Goal: Task Accomplishment & Management: Use online tool/utility

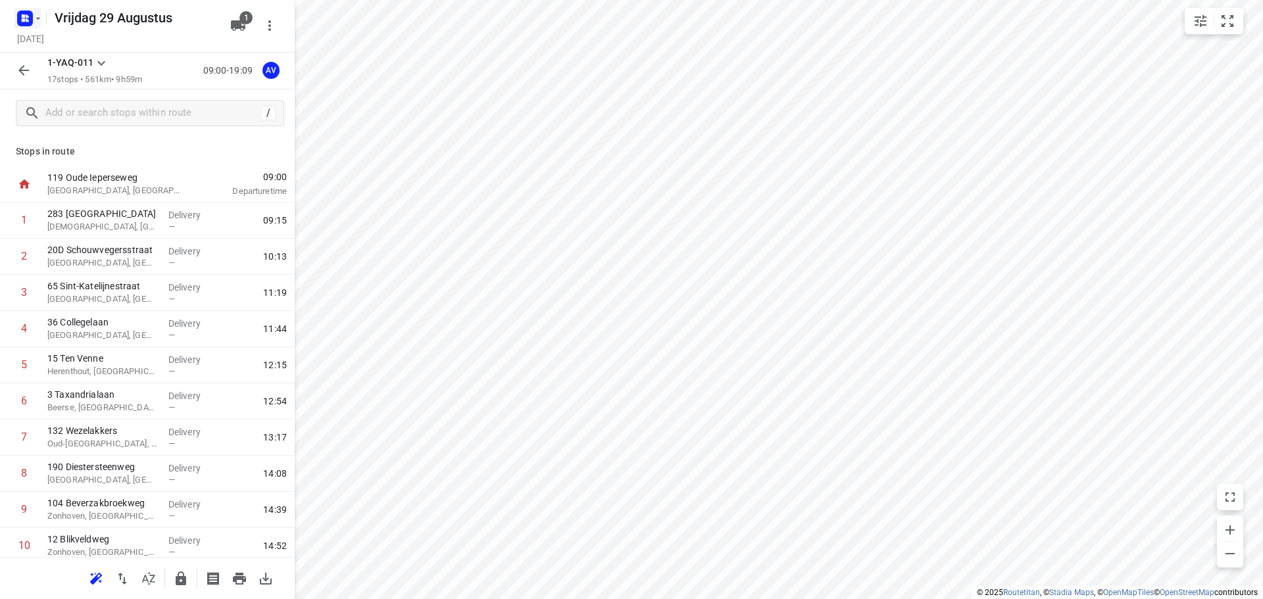
click at [30, 18] on rect "button" at bounding box center [25, 19] width 16 height 16
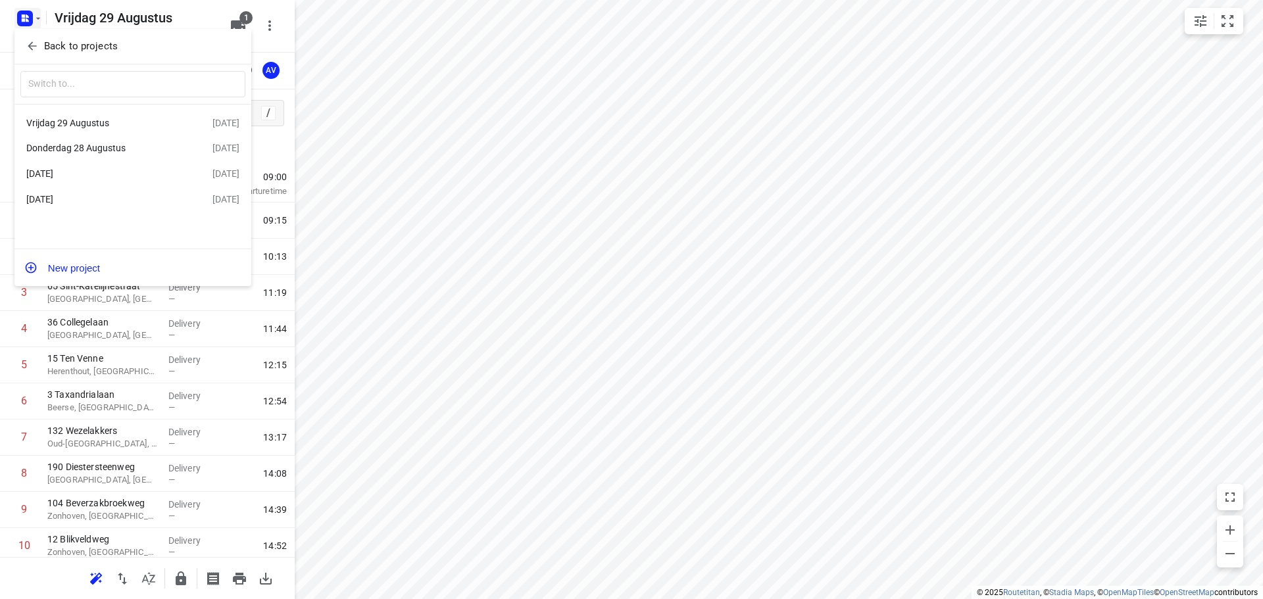
click at [116, 145] on div "Donderdag 28 Augustus" at bounding box center [101, 148] width 151 height 11
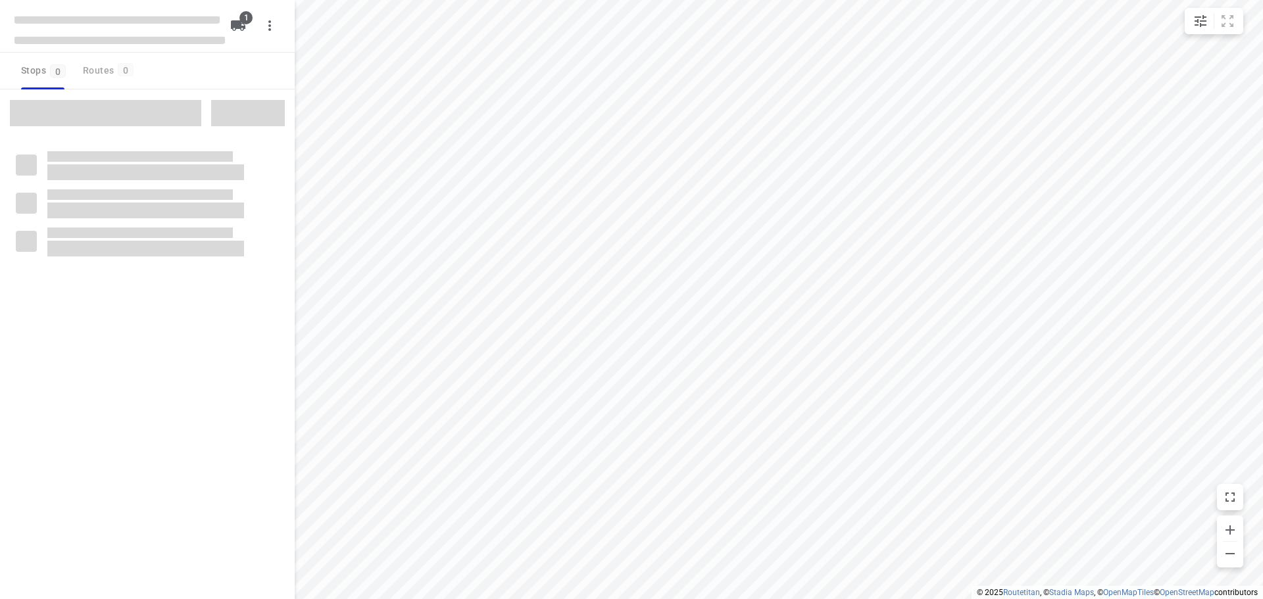
type input "distance"
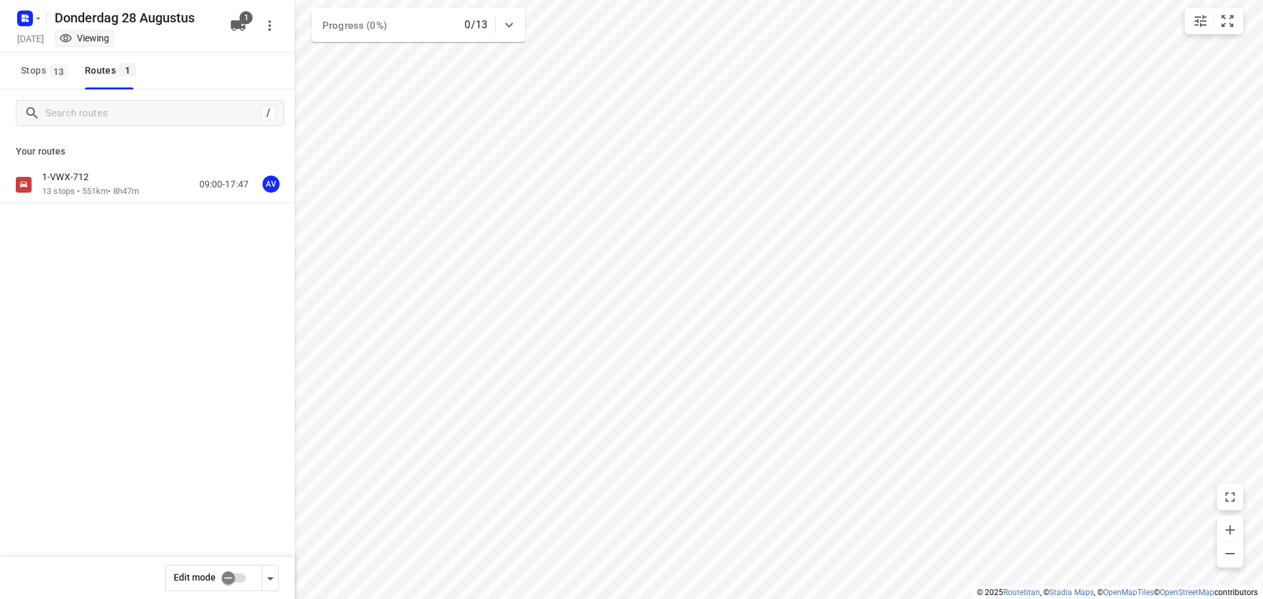
click at [237, 578] on input "checkbox" at bounding box center [228, 578] width 75 height 25
checkbox input "true"
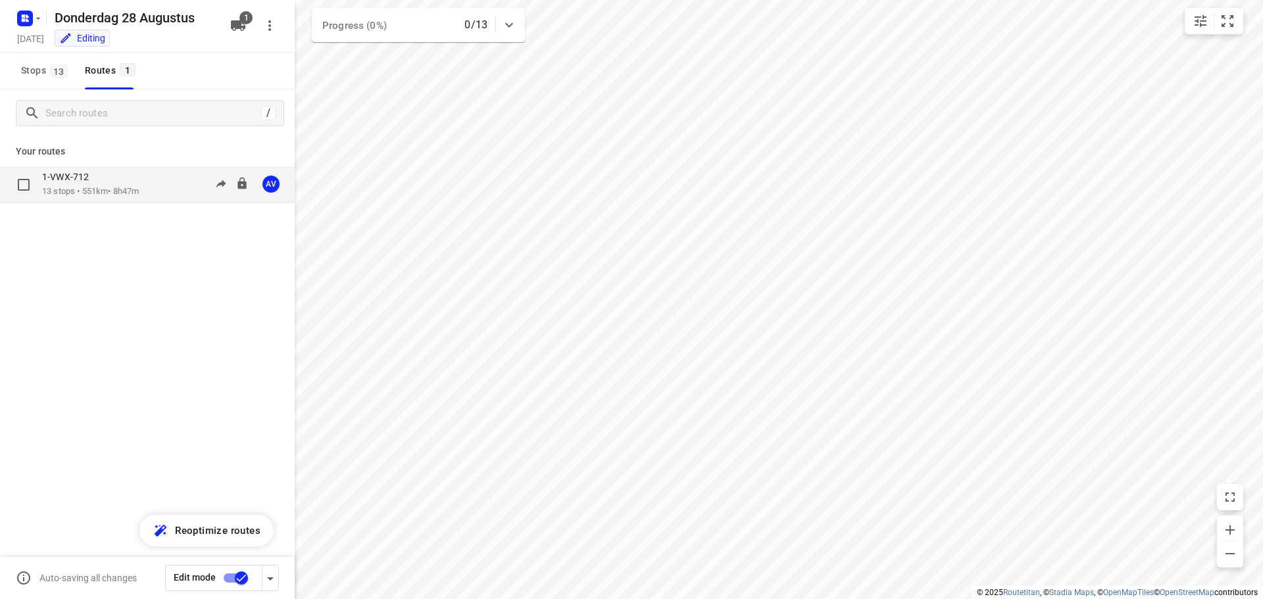
click at [145, 189] on div "1-VWX-712 13 stops • 551km • 8h47m 09:00-17:47 AV" at bounding box center [168, 184] width 253 height 27
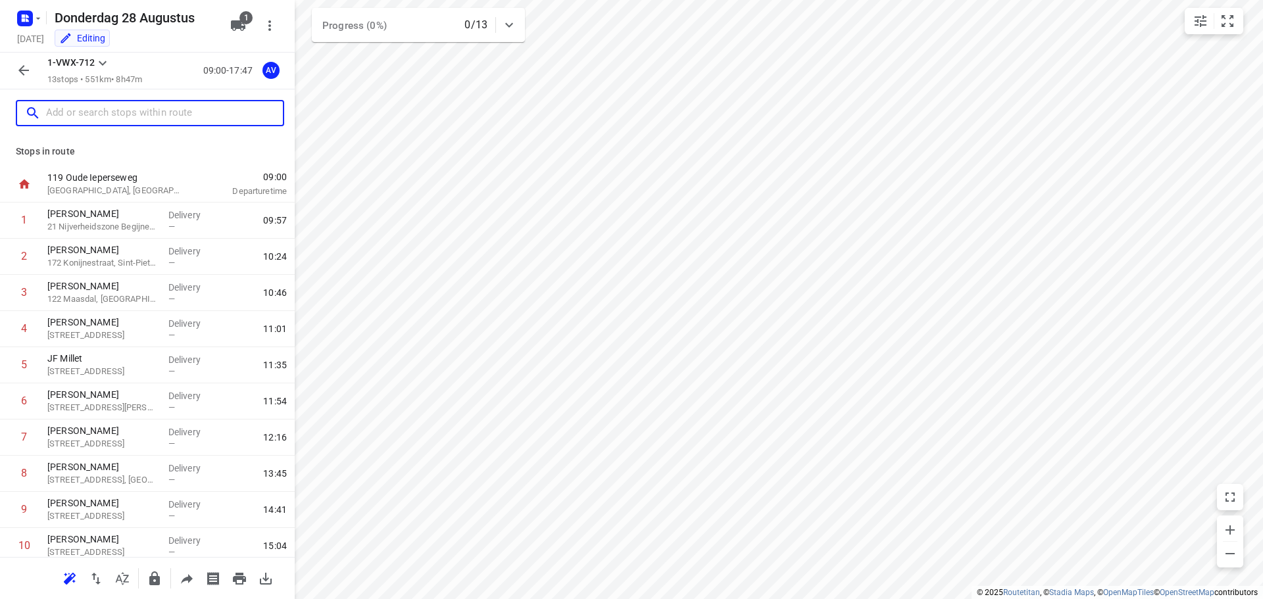
click at [145, 114] on input "text" at bounding box center [164, 113] width 237 height 20
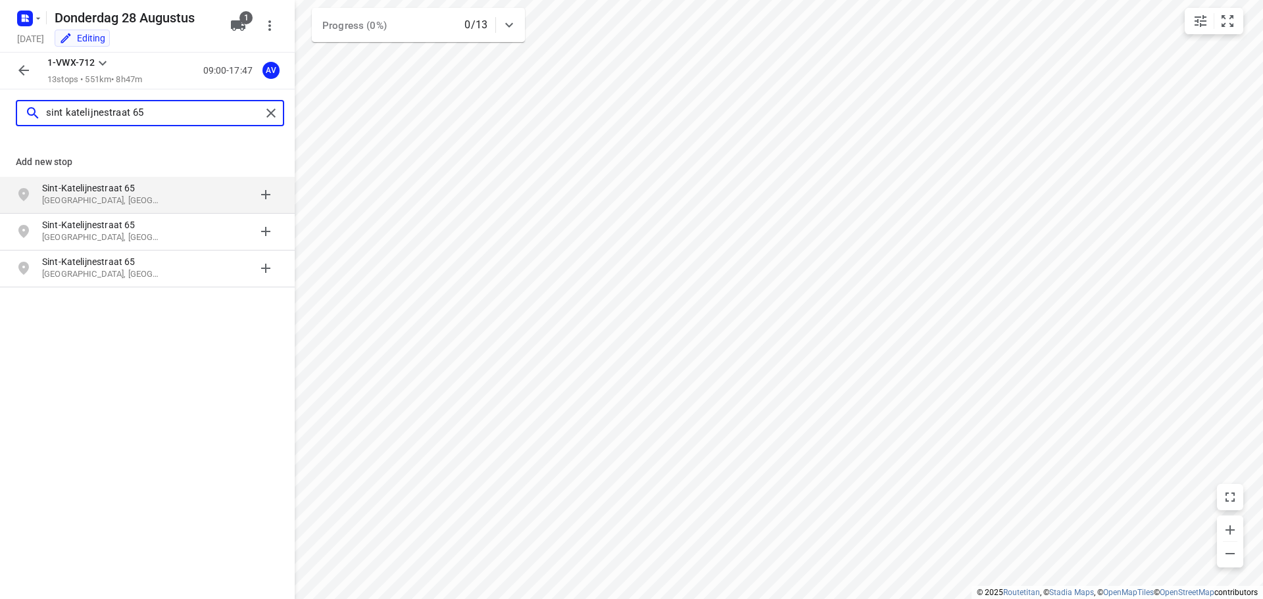
type input "sint katelijnestraat 65"
click at [158, 197] on p "[GEOGRAPHIC_DATA], [GEOGRAPHIC_DATA]" at bounding box center [102, 201] width 121 height 12
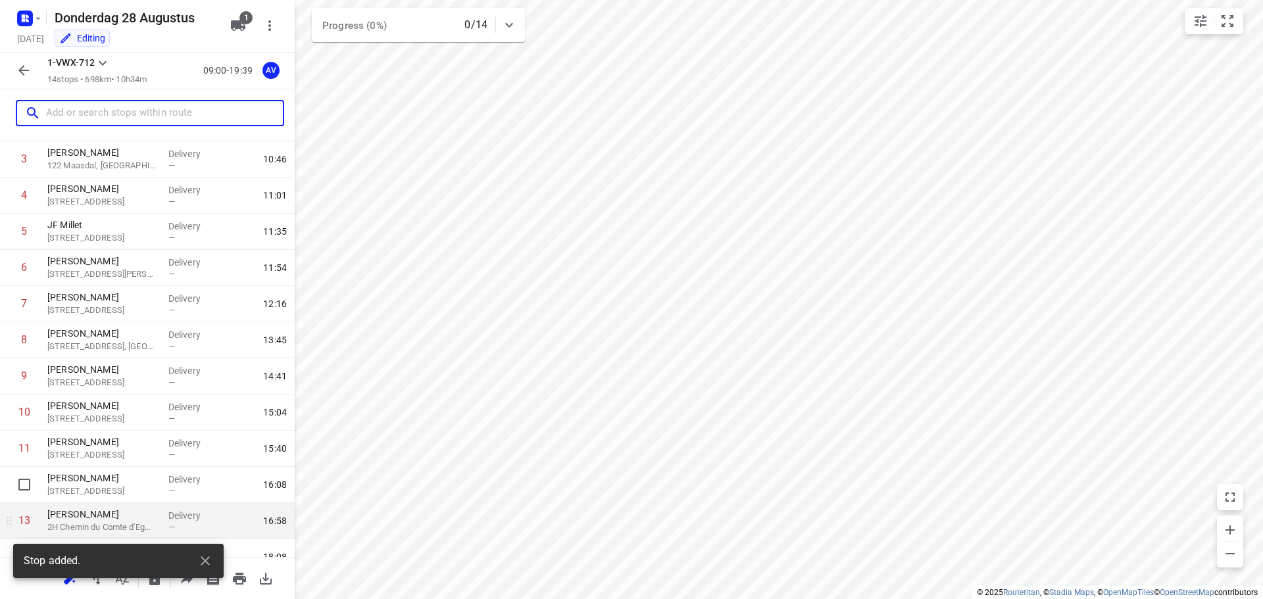
scroll to position [188, 0]
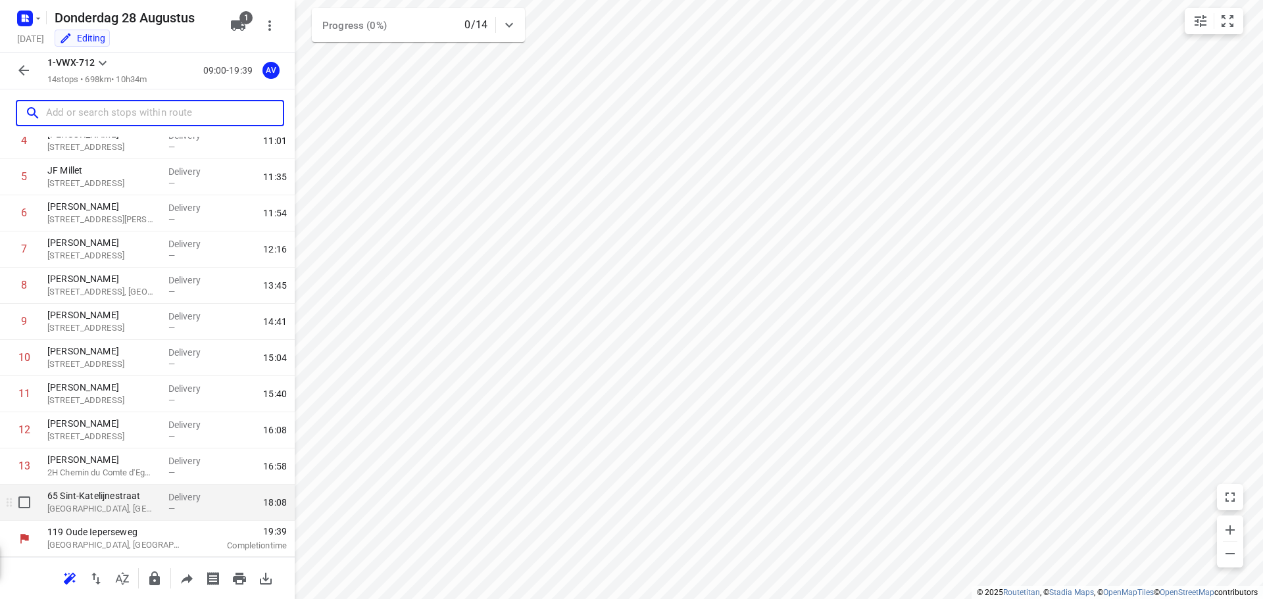
click at [105, 510] on p "[GEOGRAPHIC_DATA], [GEOGRAPHIC_DATA]" at bounding box center [102, 509] width 111 height 13
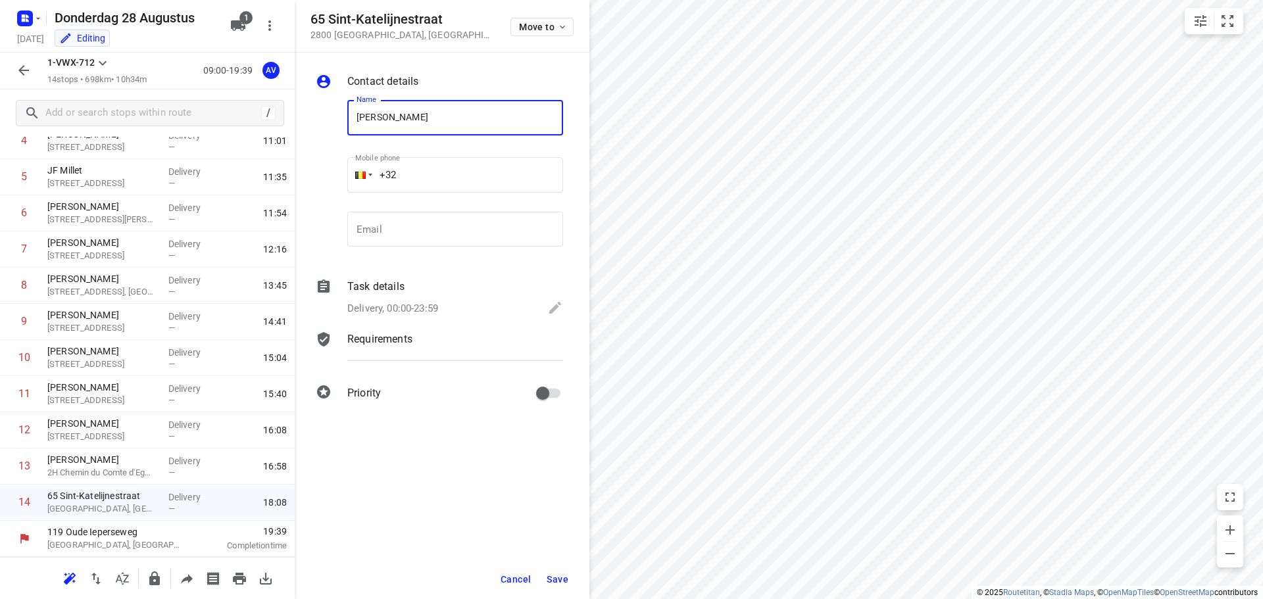
type input "[PERSON_NAME]"
drag, startPoint x: 467, startPoint y: 174, endPoint x: 469, endPoint y: 157, distance: 17.9
click at [467, 175] on input "+32" at bounding box center [455, 175] width 216 height 36
type input "[PHONE_NUMBER]"
click at [419, 307] on p "Delivery, 00:00-23:59" at bounding box center [392, 308] width 91 height 15
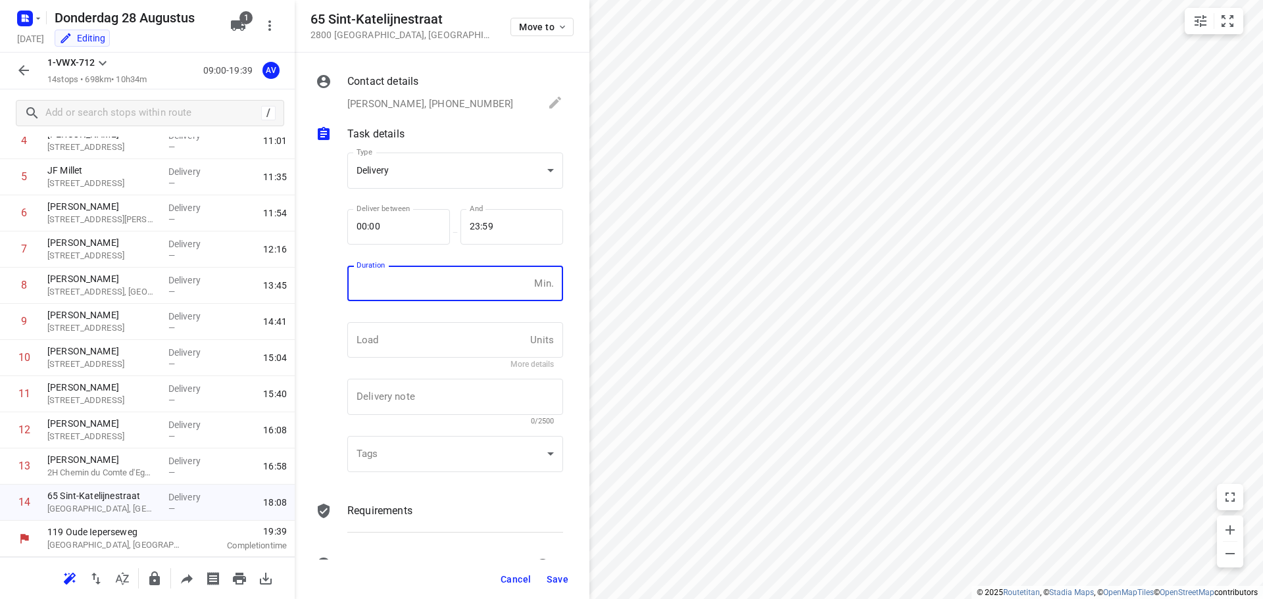
click at [431, 289] on input "number" at bounding box center [438, 284] width 182 height 36
type input "1"
click at [552, 581] on span "Save" at bounding box center [558, 579] width 22 height 11
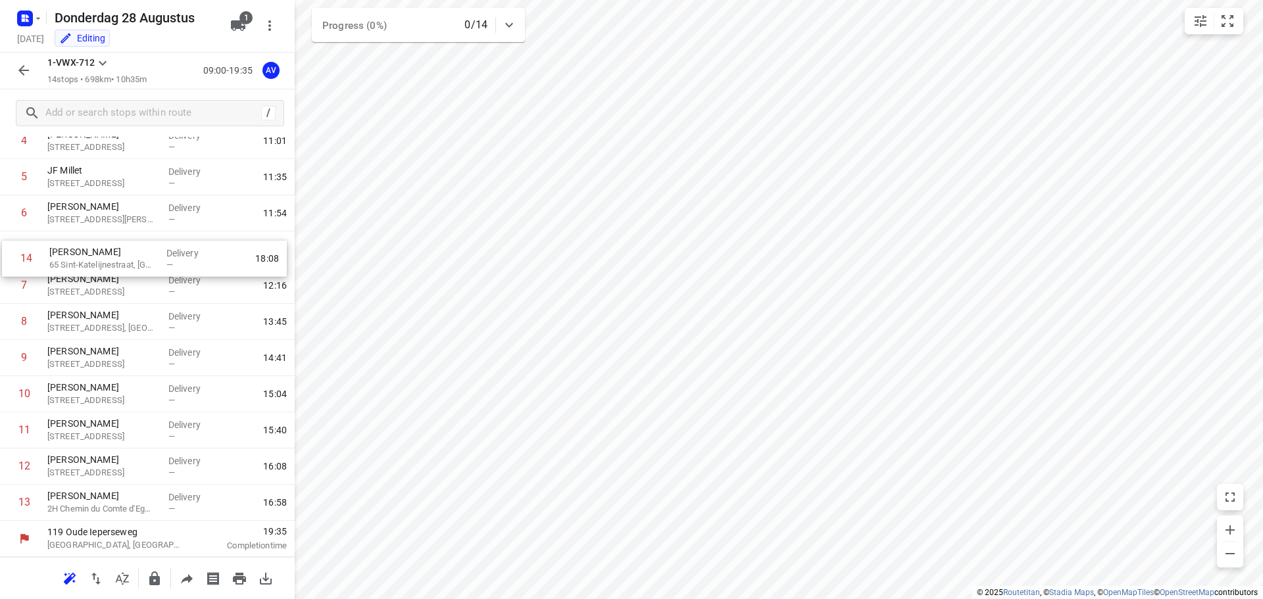
drag, startPoint x: 6, startPoint y: 510, endPoint x: 9, endPoint y: 261, distance: 249.3
click at [9, 261] on div "1 [PERSON_NAME] 21 Nijverheidszone Begijnenmeers, Liedekerke Delivery — 09:57 2…" at bounding box center [147, 267] width 295 height 506
click at [26, 74] on icon "button" at bounding box center [24, 70] width 16 height 16
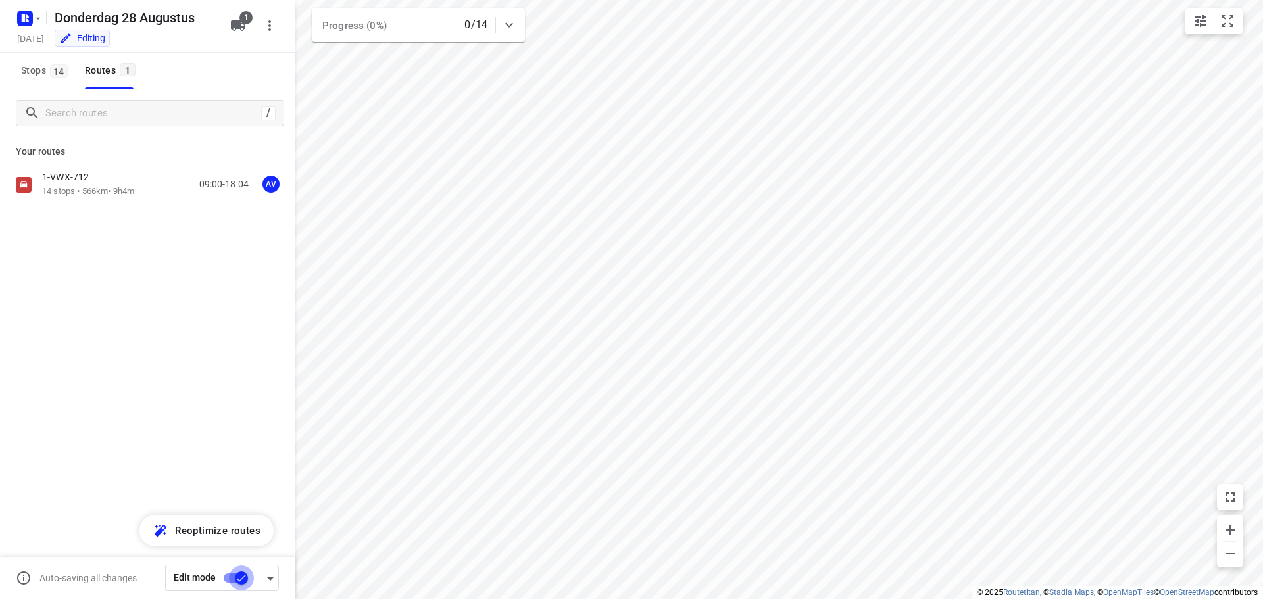
click at [231, 581] on input "checkbox" at bounding box center [241, 578] width 75 height 25
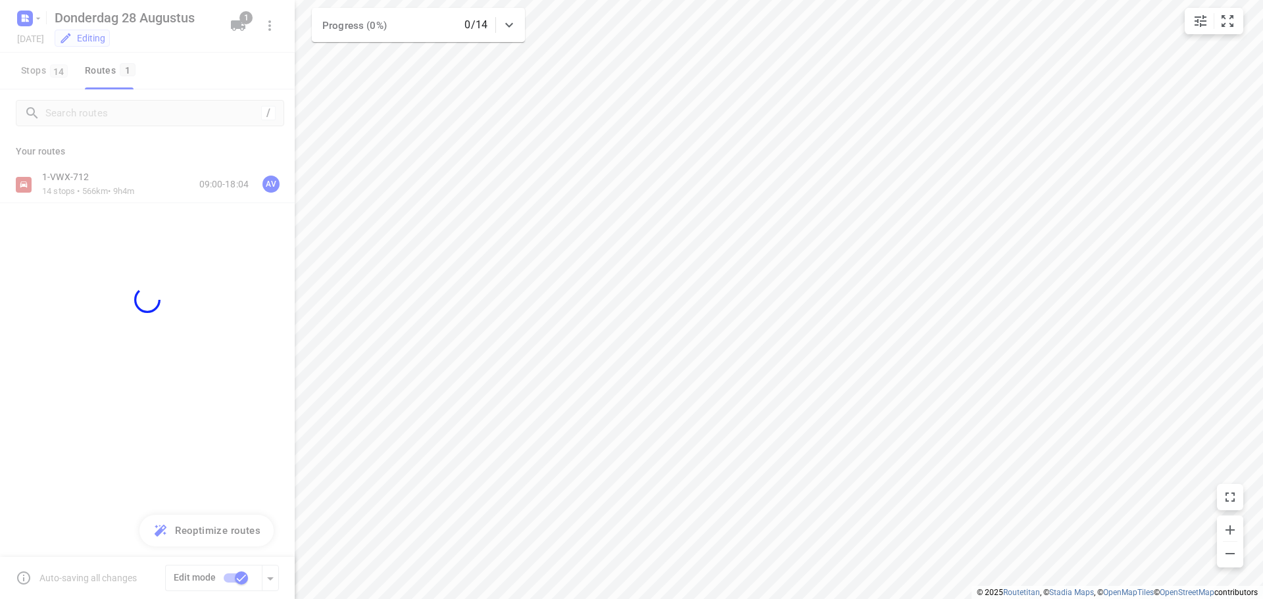
checkbox input "false"
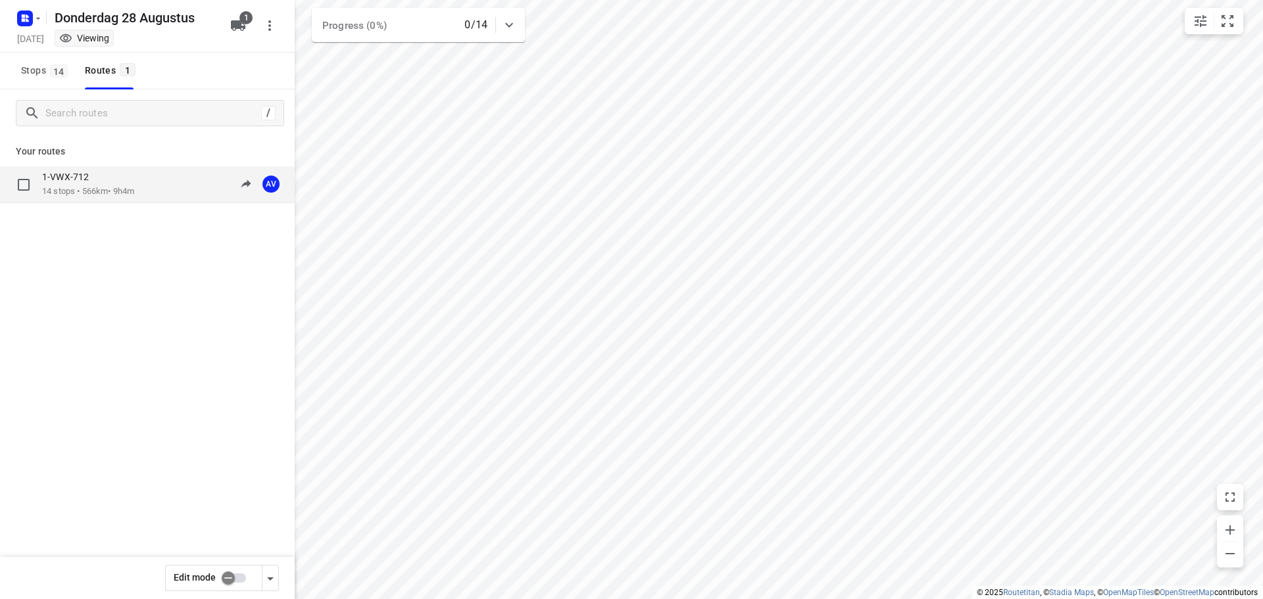
click at [159, 191] on div "1-VWX-712 14 stops • 566km • 9h4m 09:00-18:04 AV" at bounding box center [168, 184] width 253 height 27
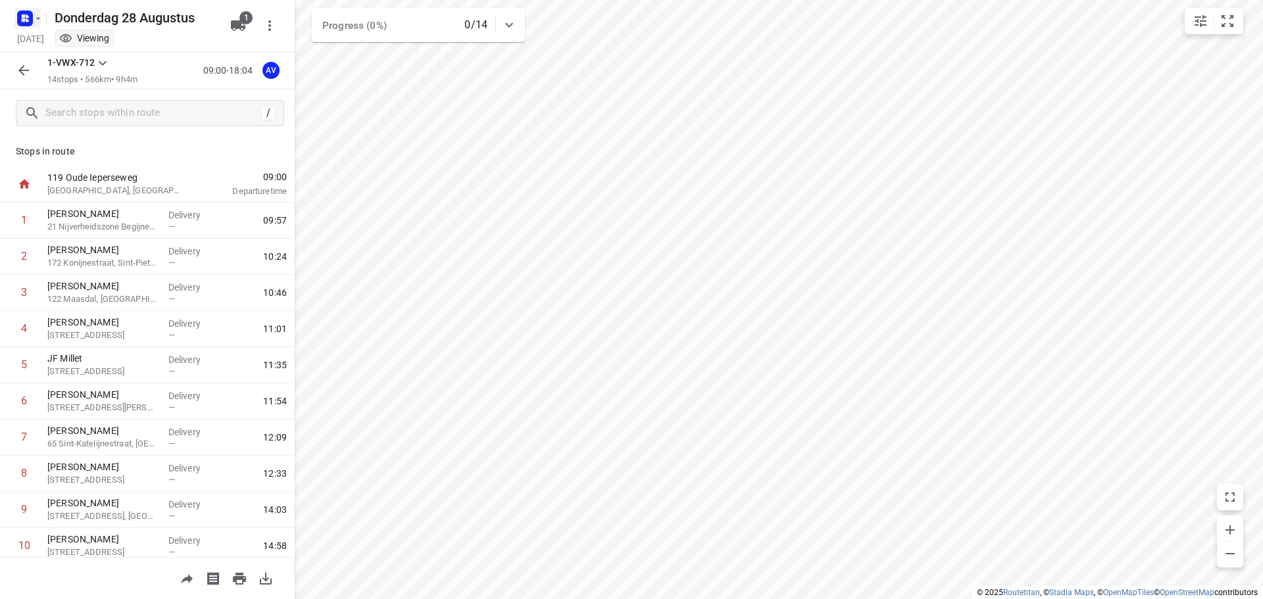
click at [35, 18] on icon "button" at bounding box center [38, 18] width 11 height 11
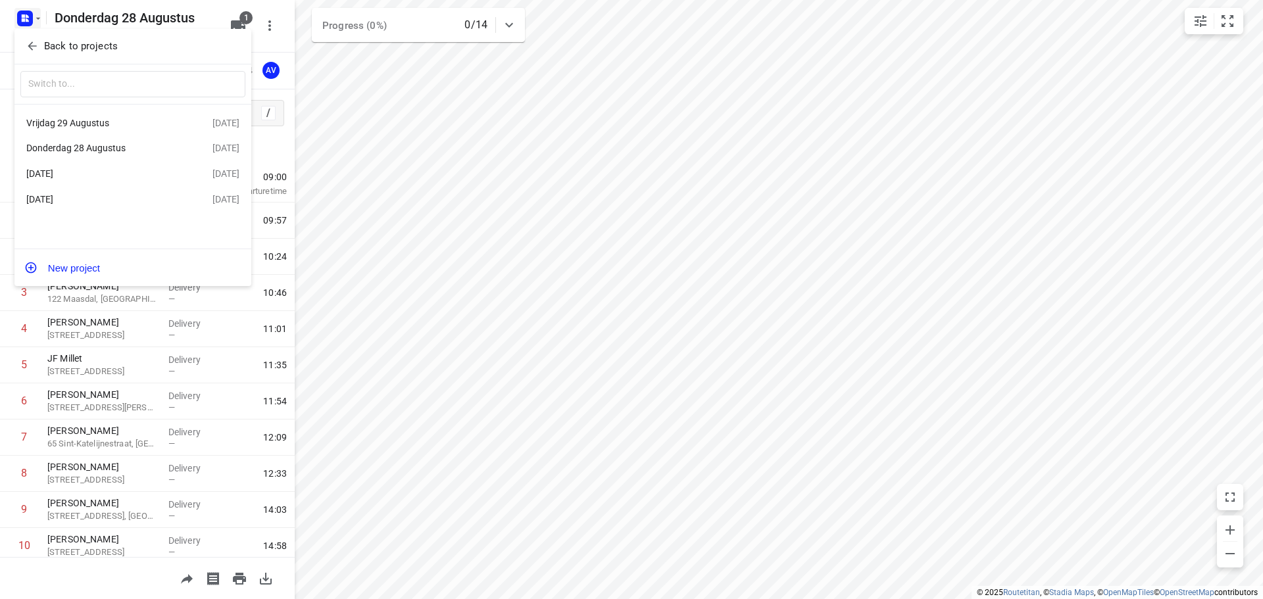
click at [105, 124] on div "Vrijdag 29 Augustus" at bounding box center [101, 123] width 151 height 11
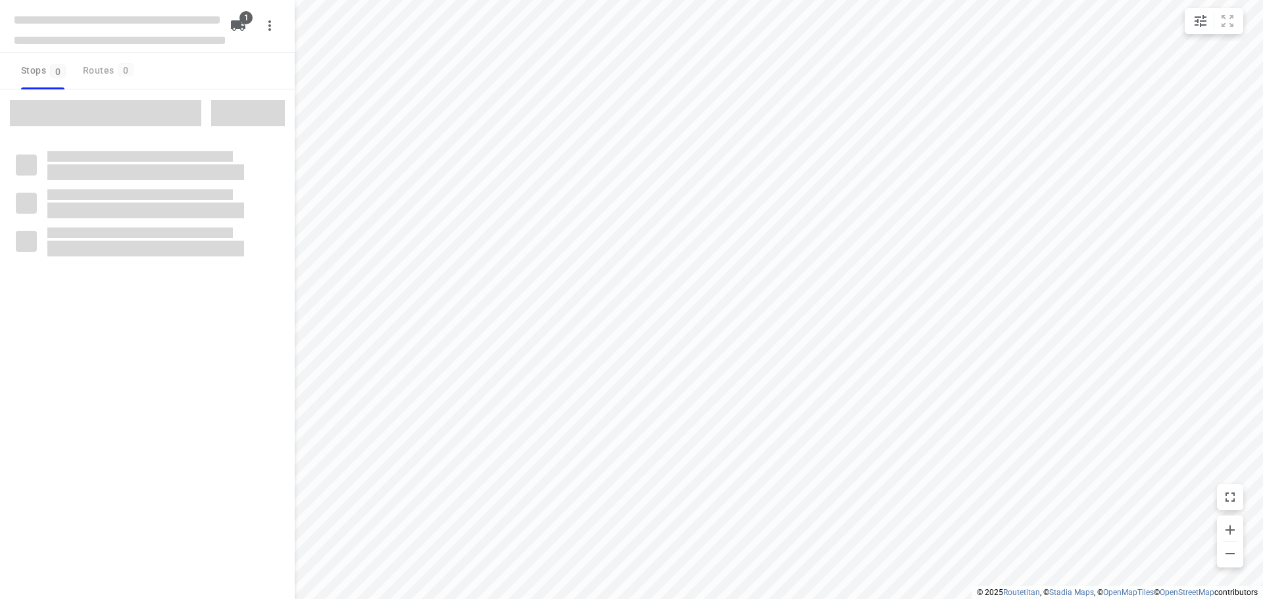
type input "distance"
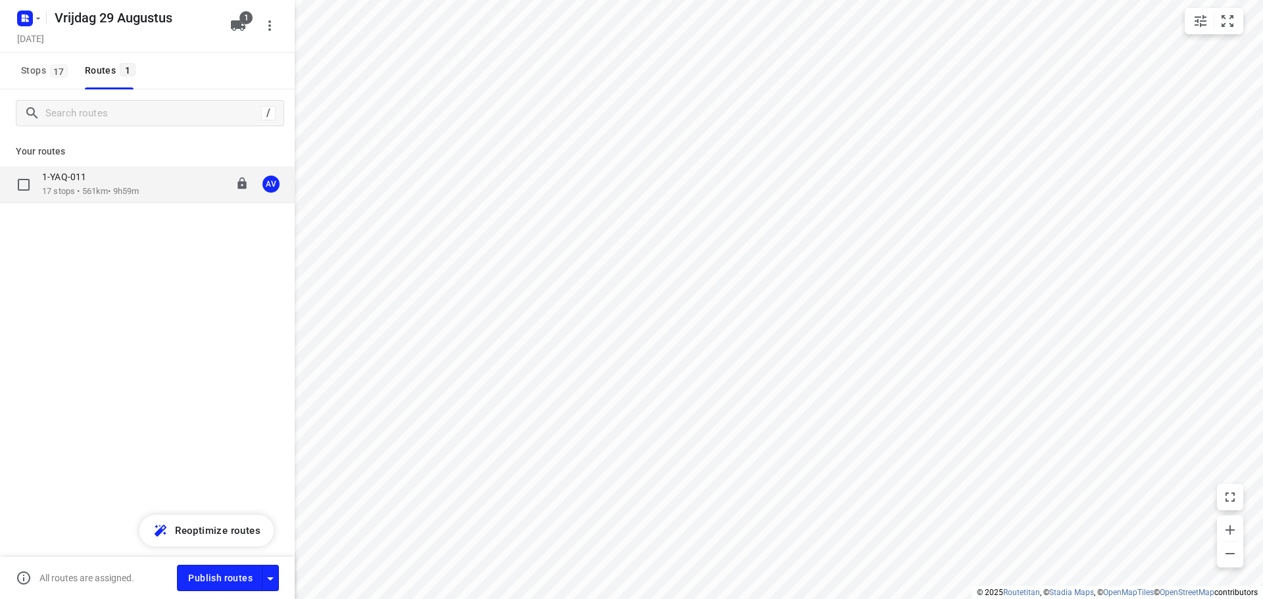
click at [159, 188] on div "1-YAQ-011 17 stops • 561km • 9h59m 09:00-19:09 AV" at bounding box center [168, 184] width 253 height 27
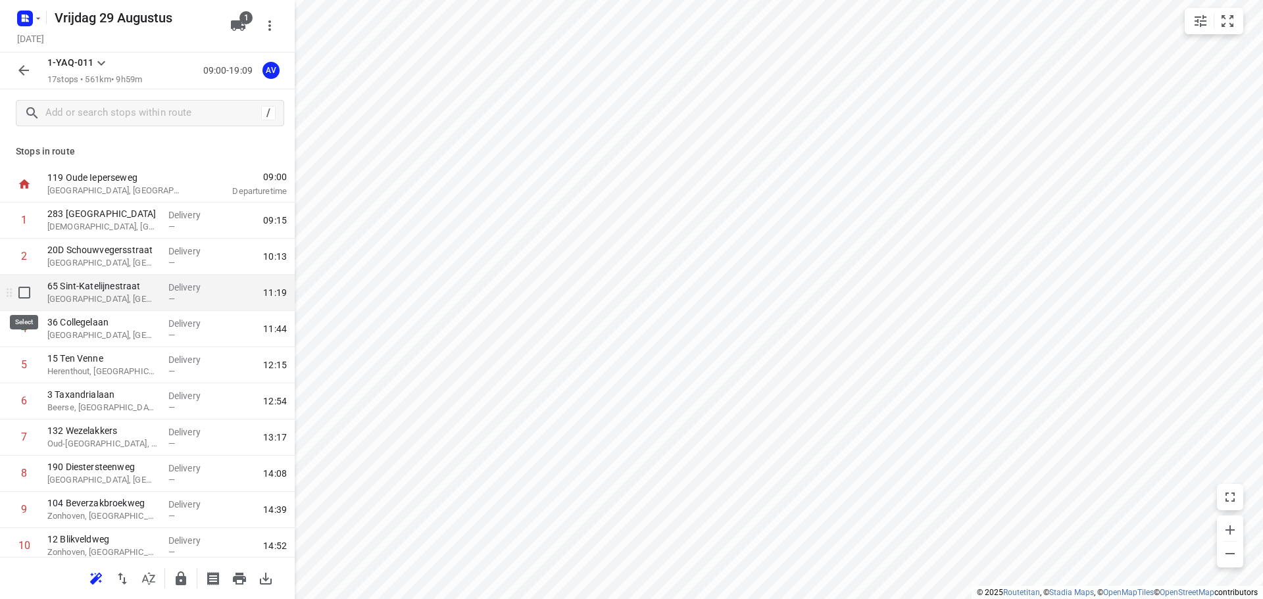
click at [23, 293] on input "checkbox" at bounding box center [24, 293] width 26 height 26
checkbox input "true"
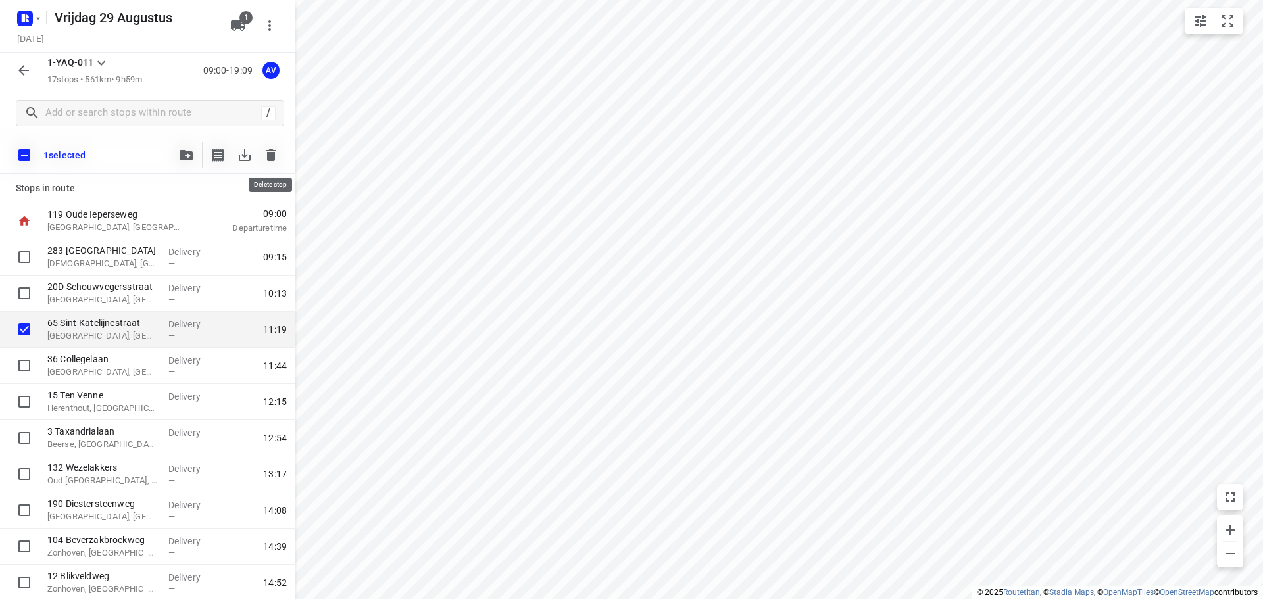
click at [272, 149] on icon "button" at bounding box center [270, 155] width 9 height 12
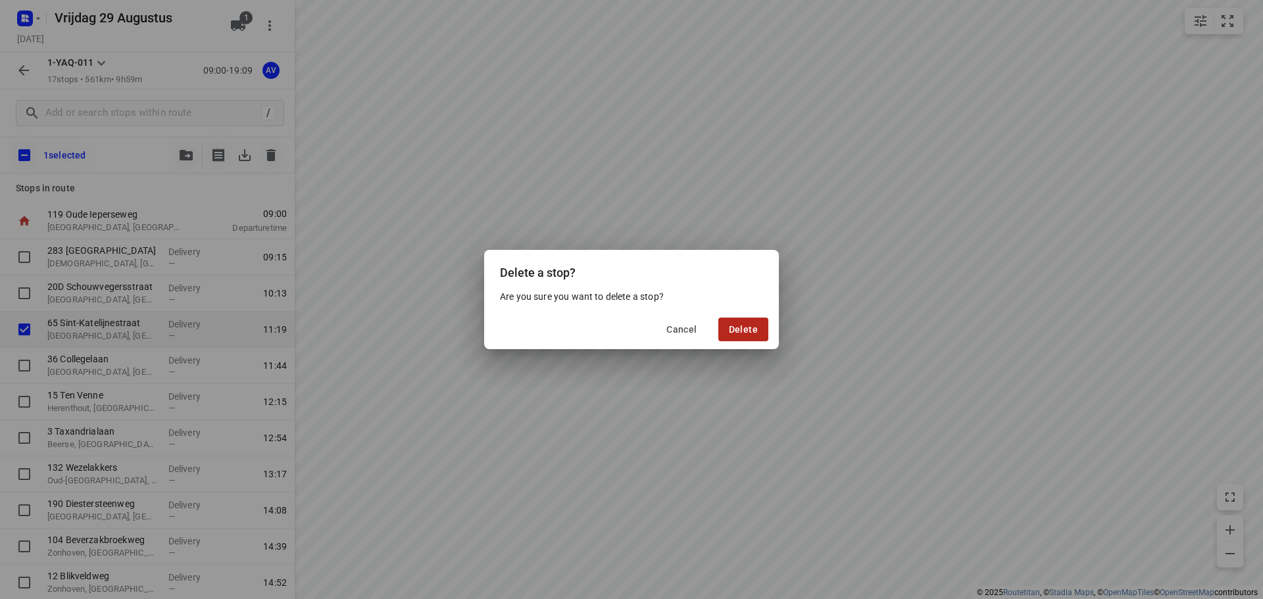
click at [742, 327] on span "Delete" at bounding box center [743, 329] width 29 height 11
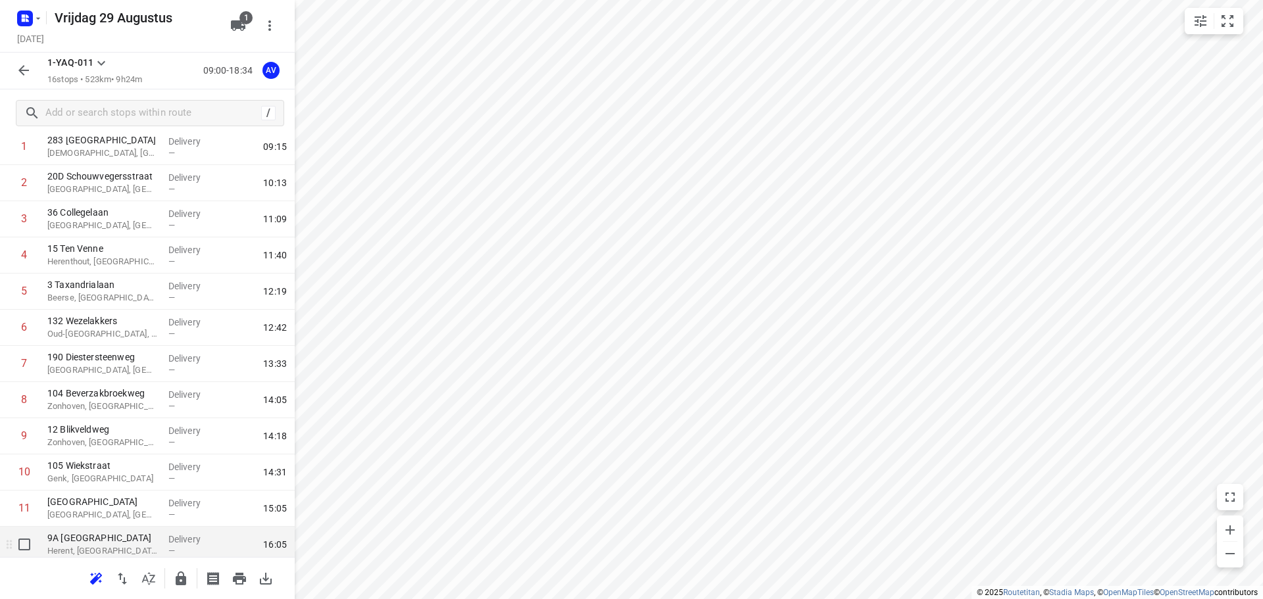
scroll to position [132, 0]
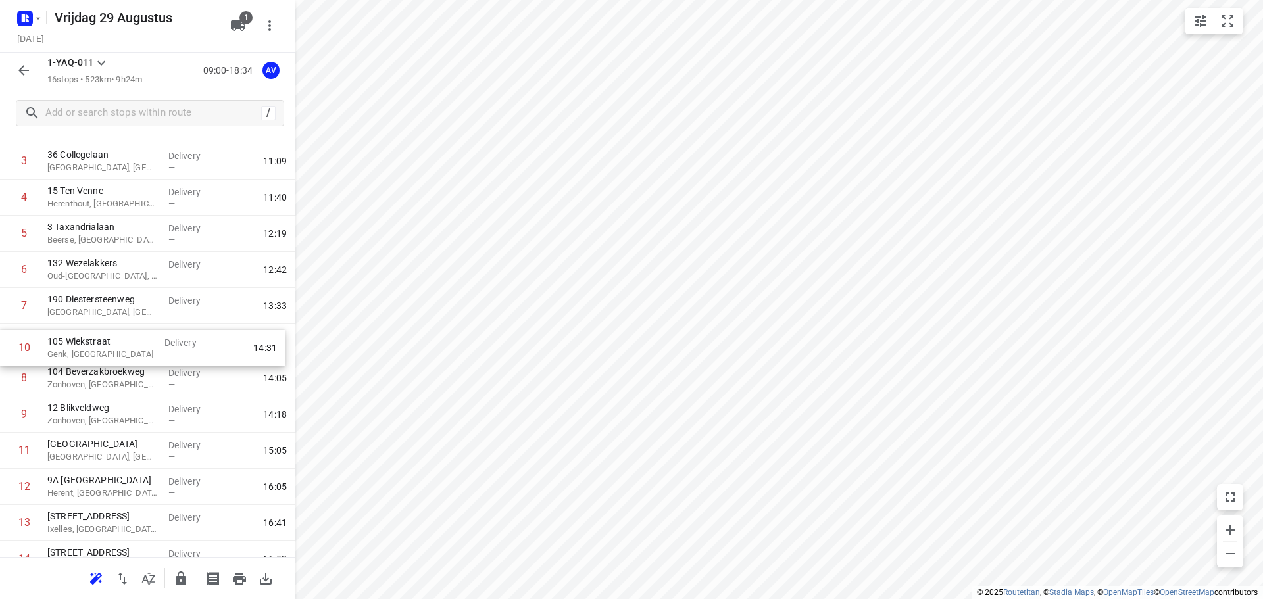
drag, startPoint x: 6, startPoint y: 421, endPoint x: 6, endPoint y: 351, distance: 69.7
click at [6, 351] on div "1 283 [GEOGRAPHIC_DATA], [GEOGRAPHIC_DATA] Delivery — 09:15 2 20D Schouwvegerss…" at bounding box center [147, 360] width 295 height 579
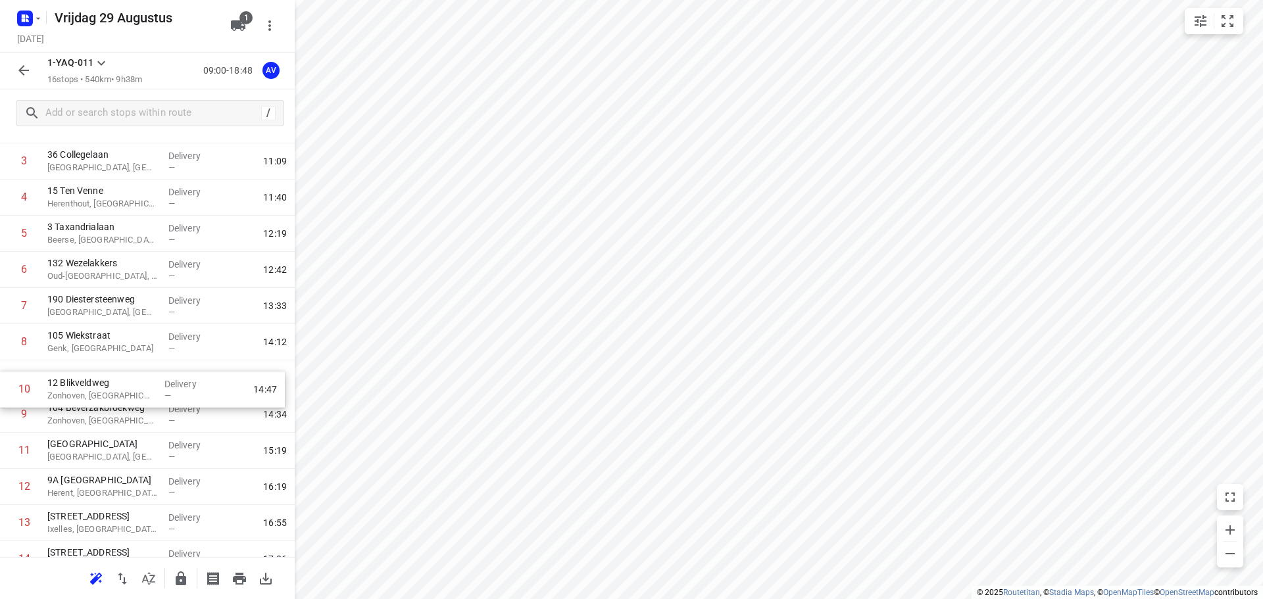
drag, startPoint x: 5, startPoint y: 420, endPoint x: 8, endPoint y: 386, distance: 33.7
click at [5, 388] on div "1 283 [GEOGRAPHIC_DATA], [GEOGRAPHIC_DATA] Delivery — 09:15 2 20D Schouwvegerss…" at bounding box center [147, 360] width 295 height 579
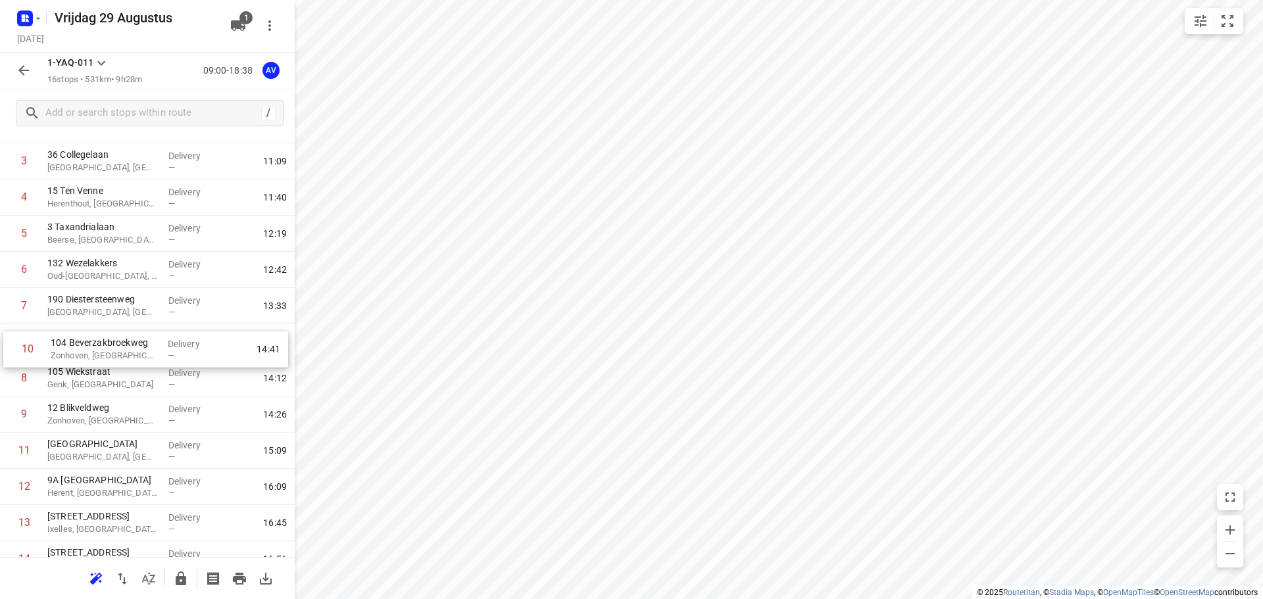
drag, startPoint x: 3, startPoint y: 416, endPoint x: 7, endPoint y: 344, distance: 72.5
click at [7, 344] on div "1 283 [GEOGRAPHIC_DATA], [GEOGRAPHIC_DATA] Delivery — 09:15 2 20D Schouwvegerss…" at bounding box center [147, 360] width 295 height 579
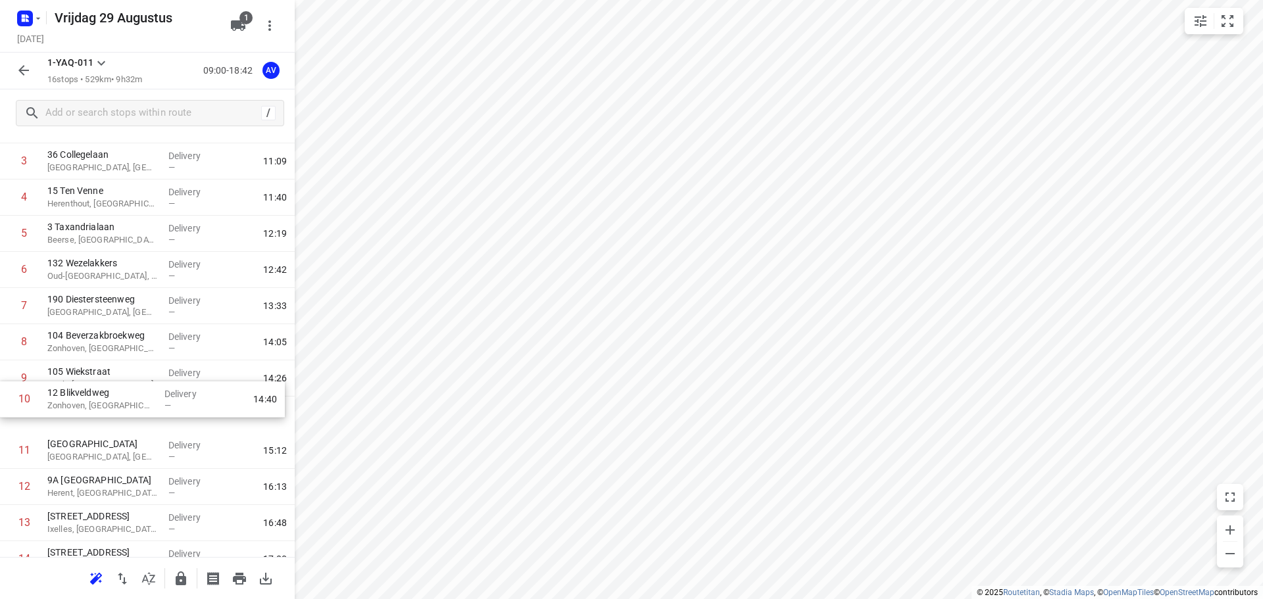
drag, startPoint x: 5, startPoint y: 415, endPoint x: 3, endPoint y: 382, distance: 32.9
click at [3, 383] on div "1 283 [GEOGRAPHIC_DATA], [GEOGRAPHIC_DATA] Delivery — 09:15 2 20D Schouwvegerss…" at bounding box center [147, 360] width 295 height 579
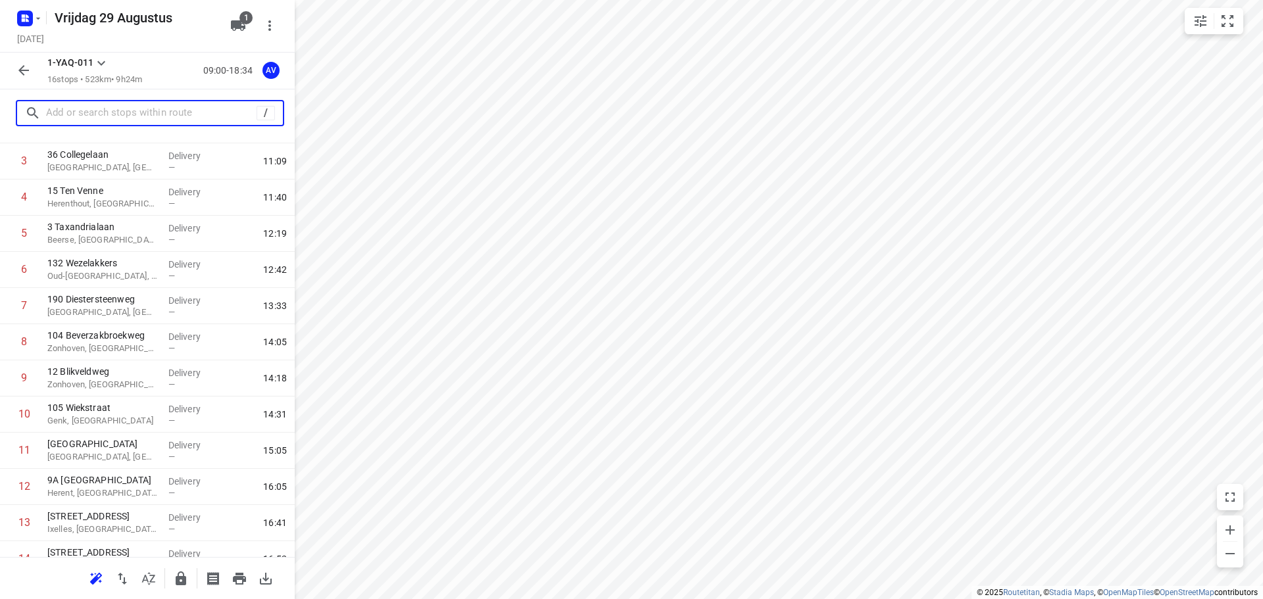
click at [95, 112] on input "text" at bounding box center [151, 113] width 210 height 20
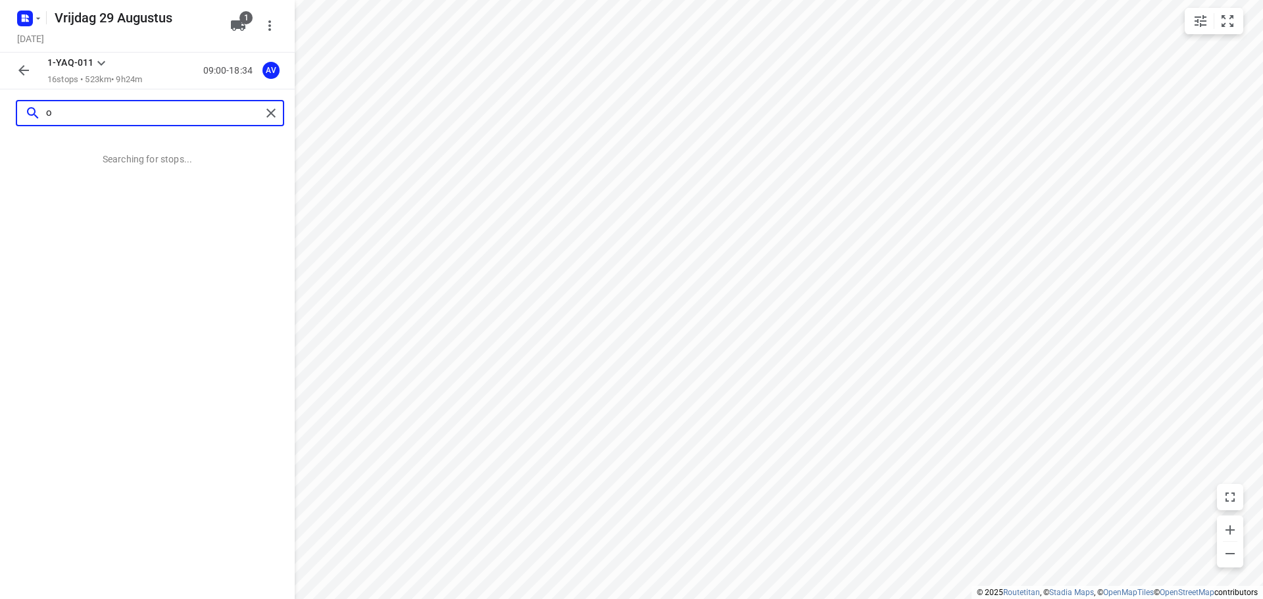
scroll to position [0, 0]
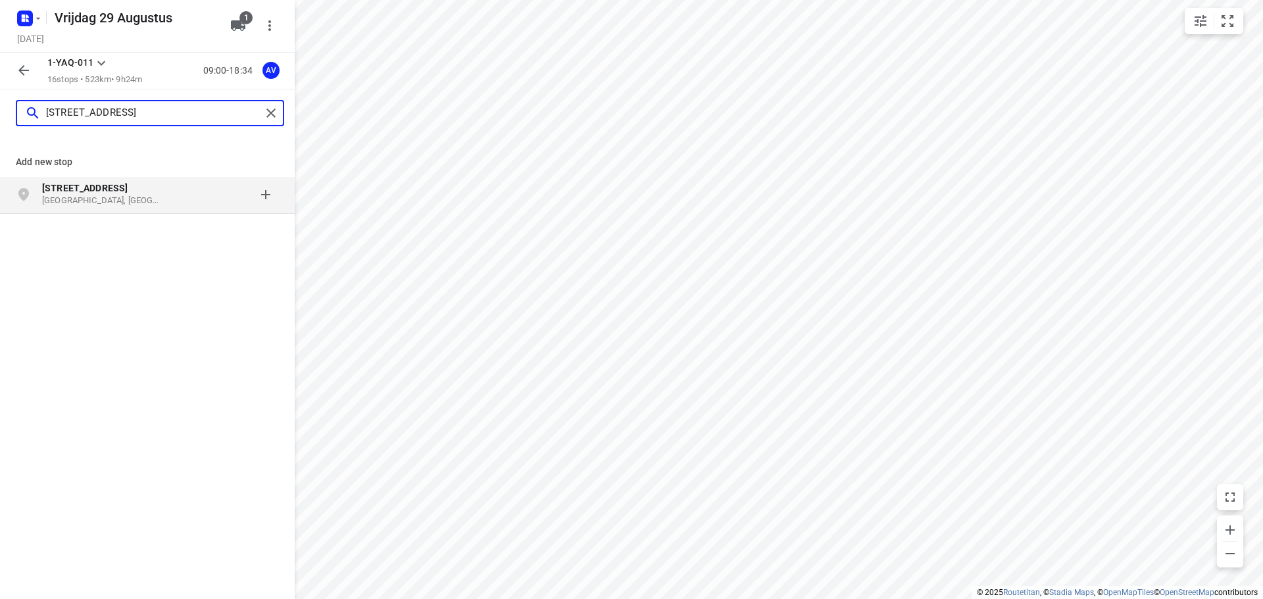
type input "[STREET_ADDRESS]"
click at [162, 198] on p "[GEOGRAPHIC_DATA], [GEOGRAPHIC_DATA]" at bounding box center [102, 201] width 121 height 12
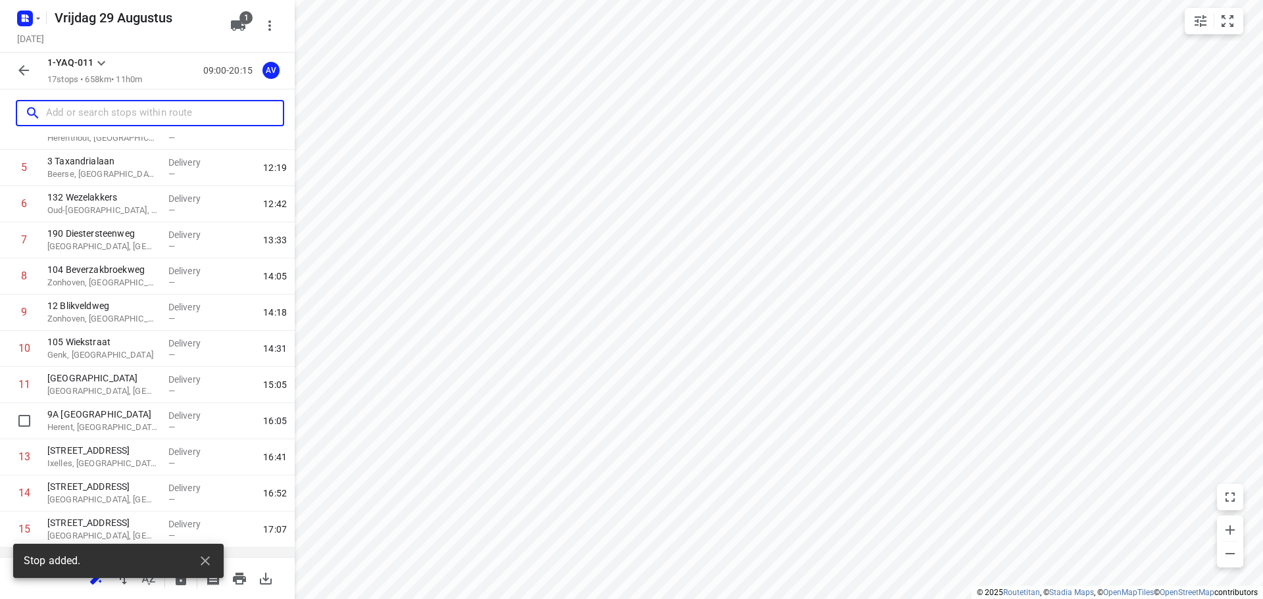
scroll to position [297, 0]
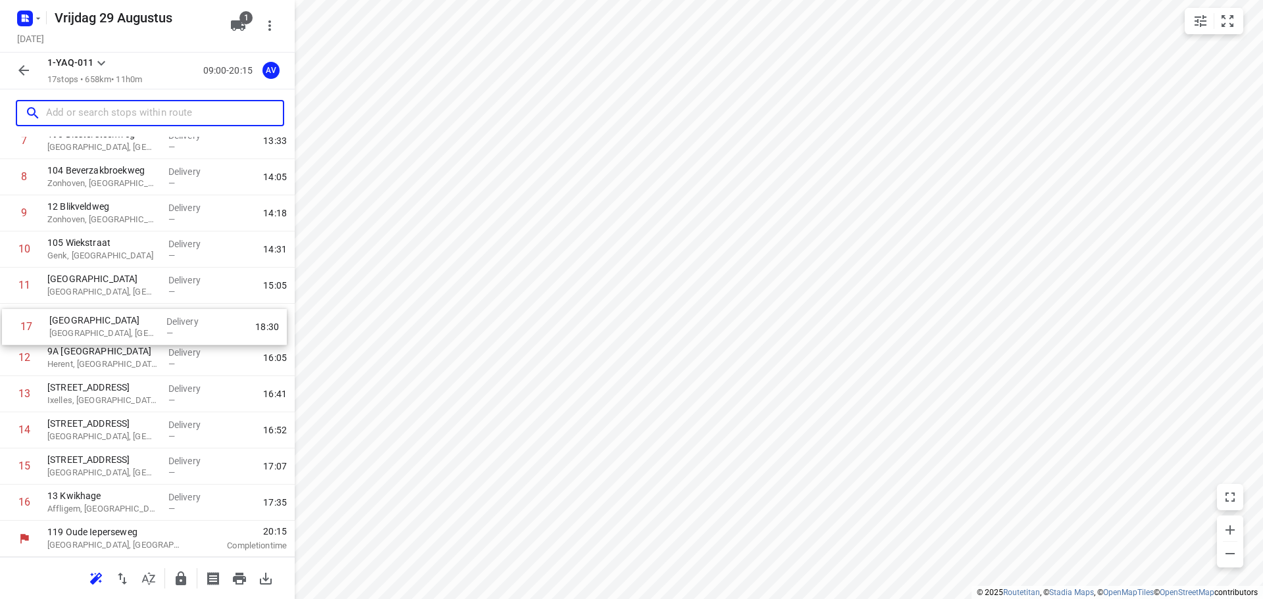
drag, startPoint x: 7, startPoint y: 507, endPoint x: 9, endPoint y: 328, distance: 178.9
click at [9, 328] on div "1 283 [GEOGRAPHIC_DATA], [GEOGRAPHIC_DATA] Delivery — 09:15 2 20D Schouwvegerss…" at bounding box center [147, 213] width 295 height 615
click at [153, 116] on input "text" at bounding box center [164, 113] width 237 height 20
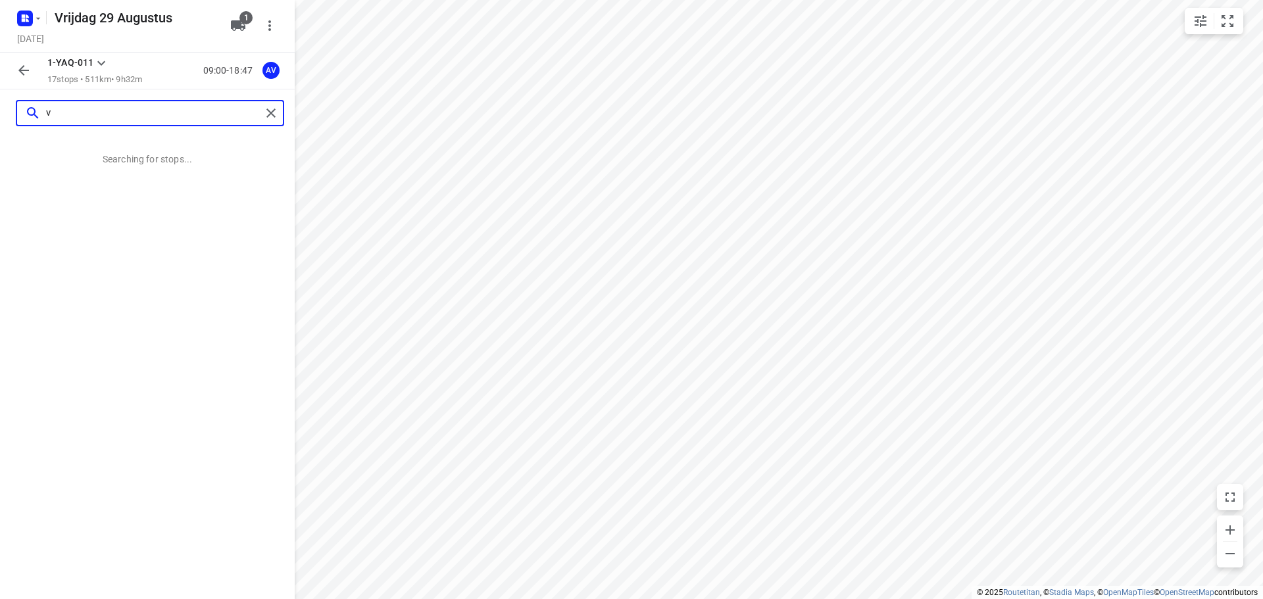
scroll to position [0, 0]
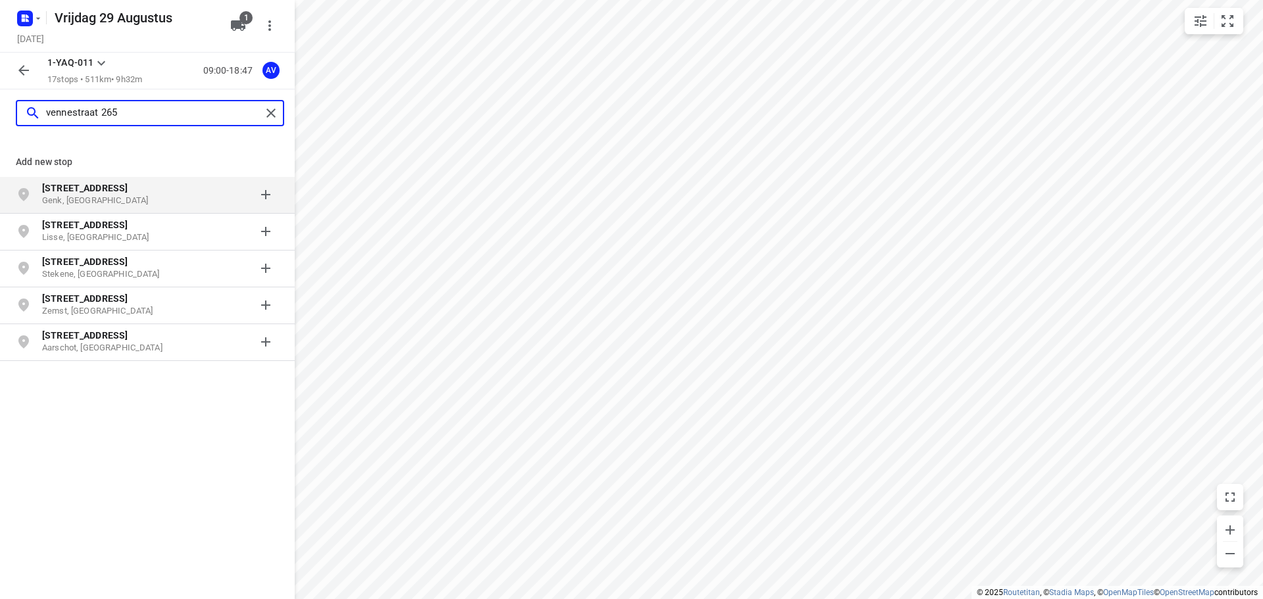
type input "vennestraat 265"
click at [155, 193] on p "[STREET_ADDRESS]" at bounding box center [102, 188] width 121 height 13
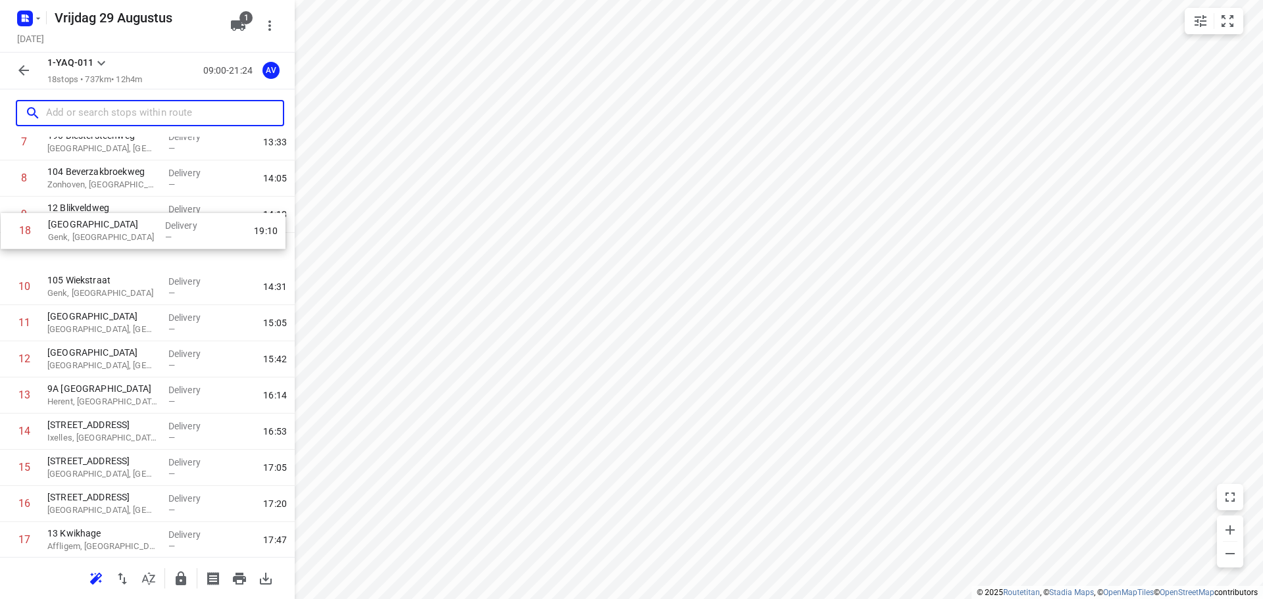
scroll to position [294, 0]
drag, startPoint x: 7, startPoint y: 506, endPoint x: 11, endPoint y: 253, distance: 253.3
click at [11, 253] on div "1 283 [GEOGRAPHIC_DATA], [GEOGRAPHIC_DATA] Delivery — 09:15 2 20D Schouwvegerss…" at bounding box center [147, 234] width 295 height 651
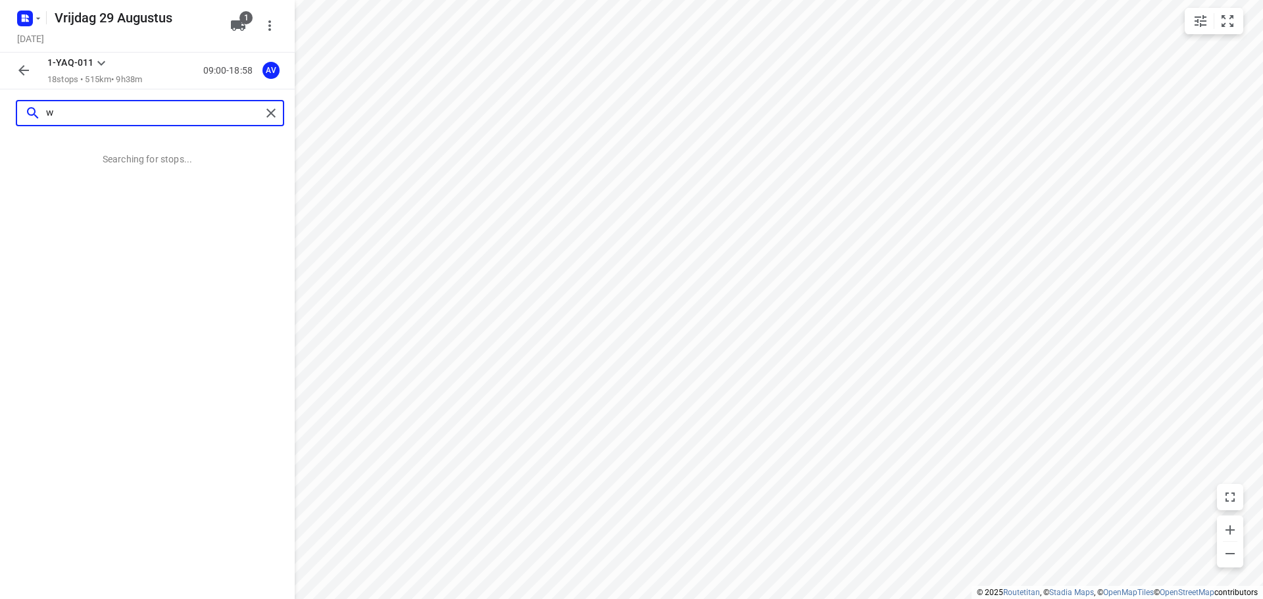
scroll to position [0, 0]
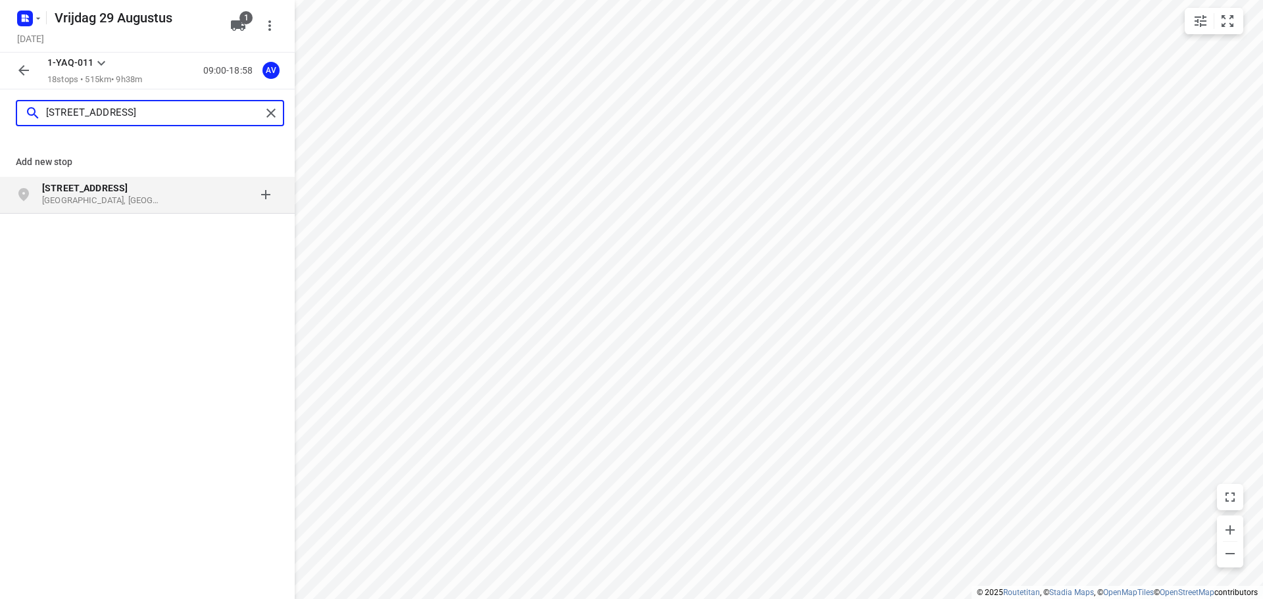
type input "[STREET_ADDRESS]"
click at [149, 199] on p "[GEOGRAPHIC_DATA], [GEOGRAPHIC_DATA]" at bounding box center [102, 201] width 121 height 12
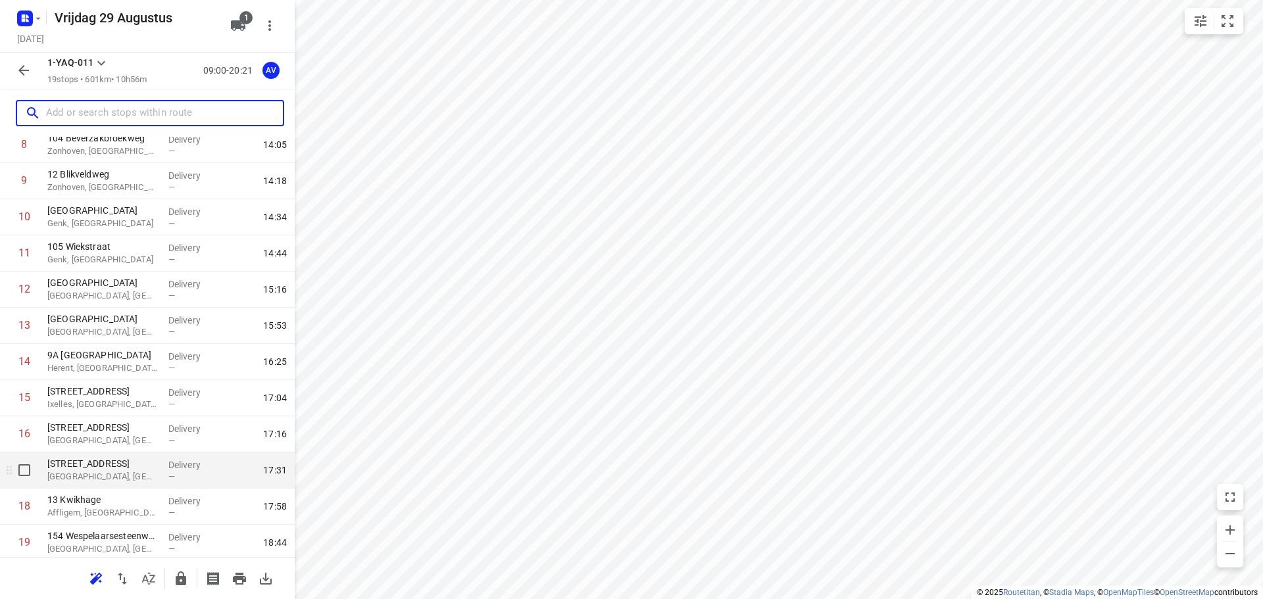
scroll to position [369, 0]
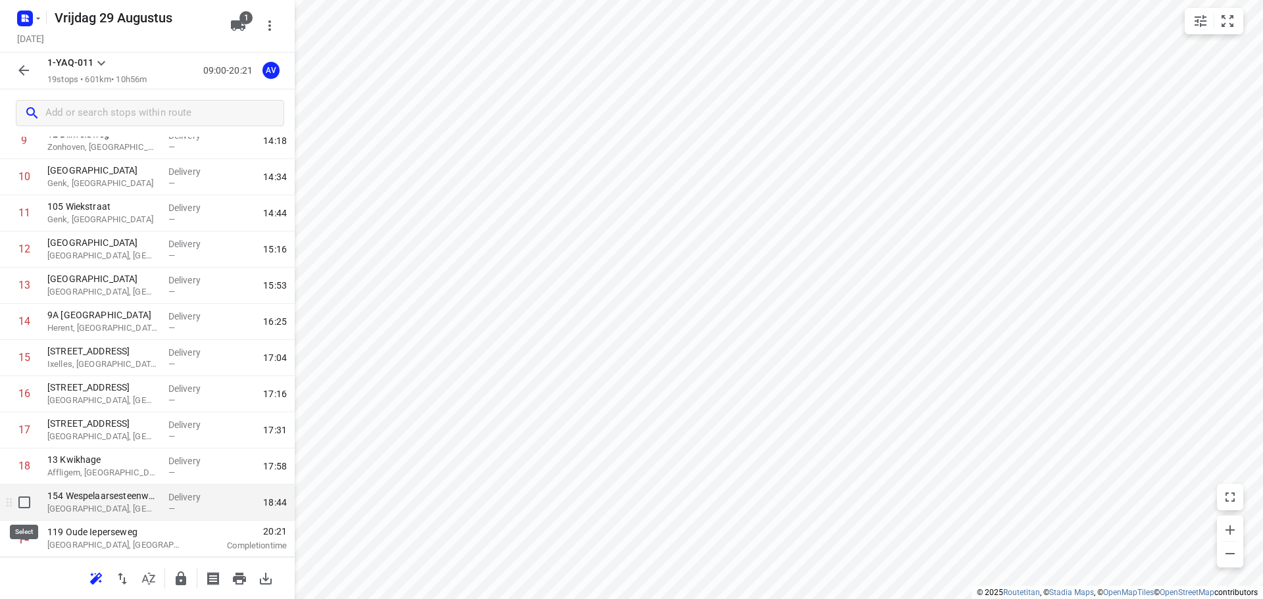
click at [21, 505] on input "checkbox" at bounding box center [24, 502] width 26 height 26
checkbox input "true"
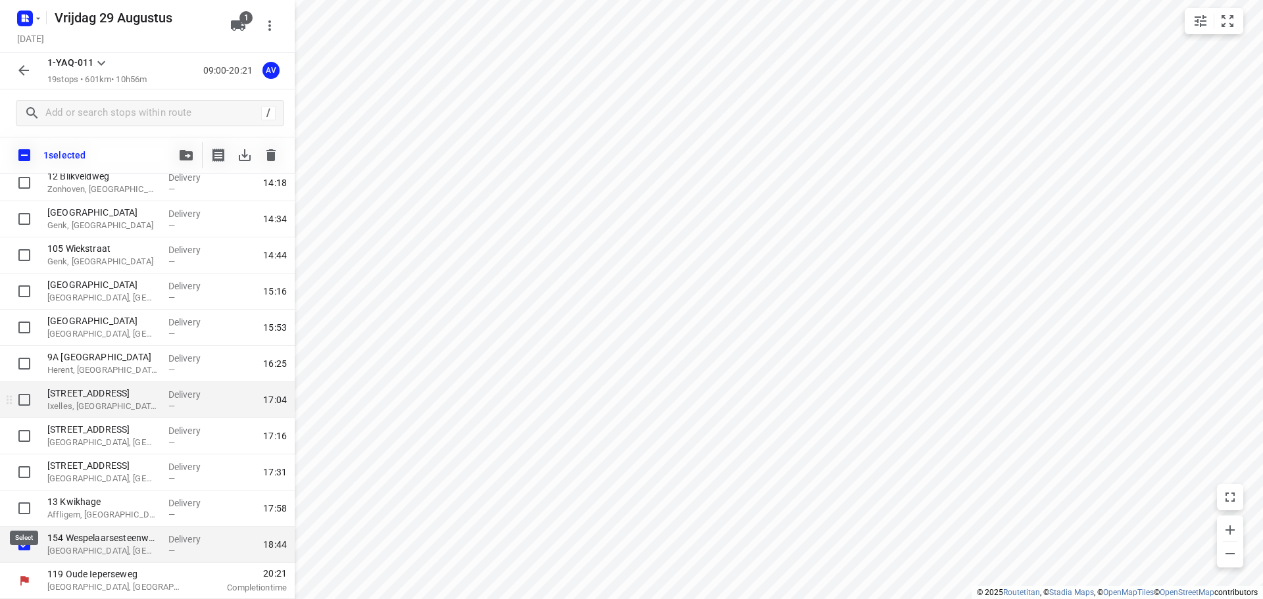
scroll to position [364, 0]
click at [268, 158] on icon "button" at bounding box center [270, 155] width 9 height 12
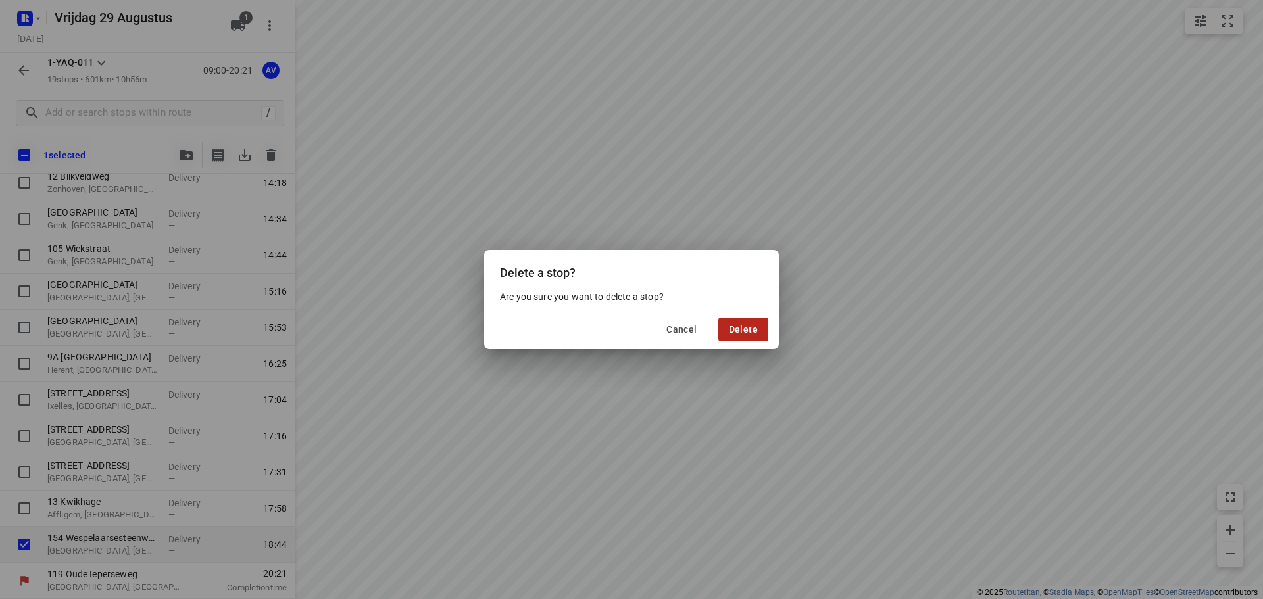
click at [745, 330] on span "Delete" at bounding box center [743, 329] width 29 height 11
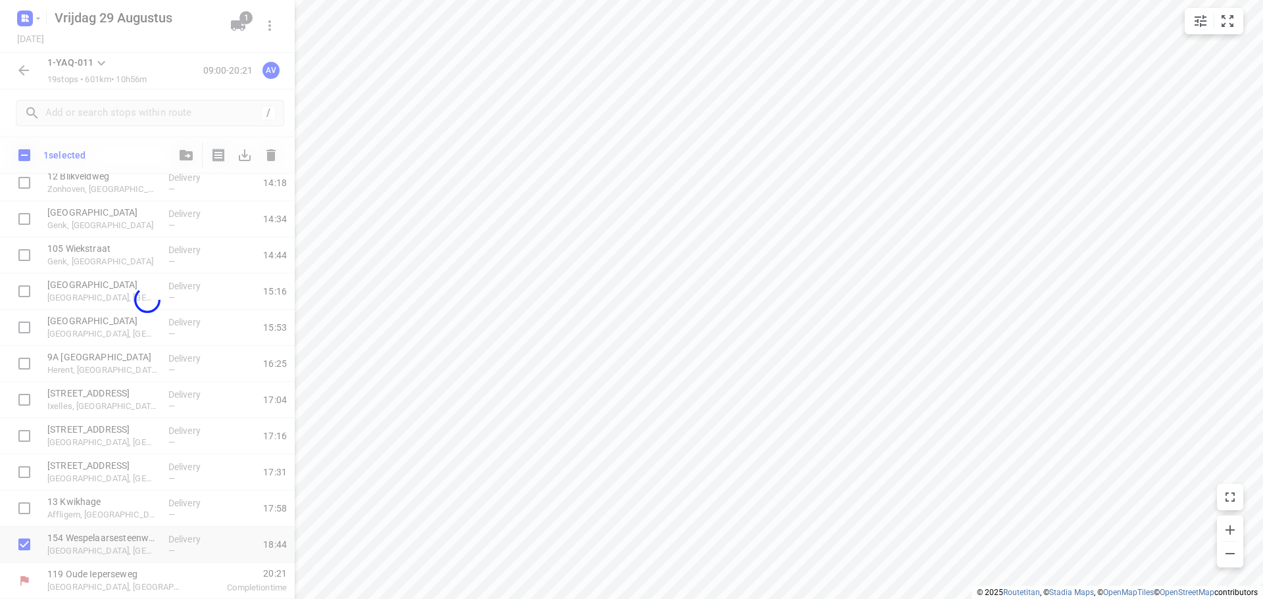
scroll to position [333, 0]
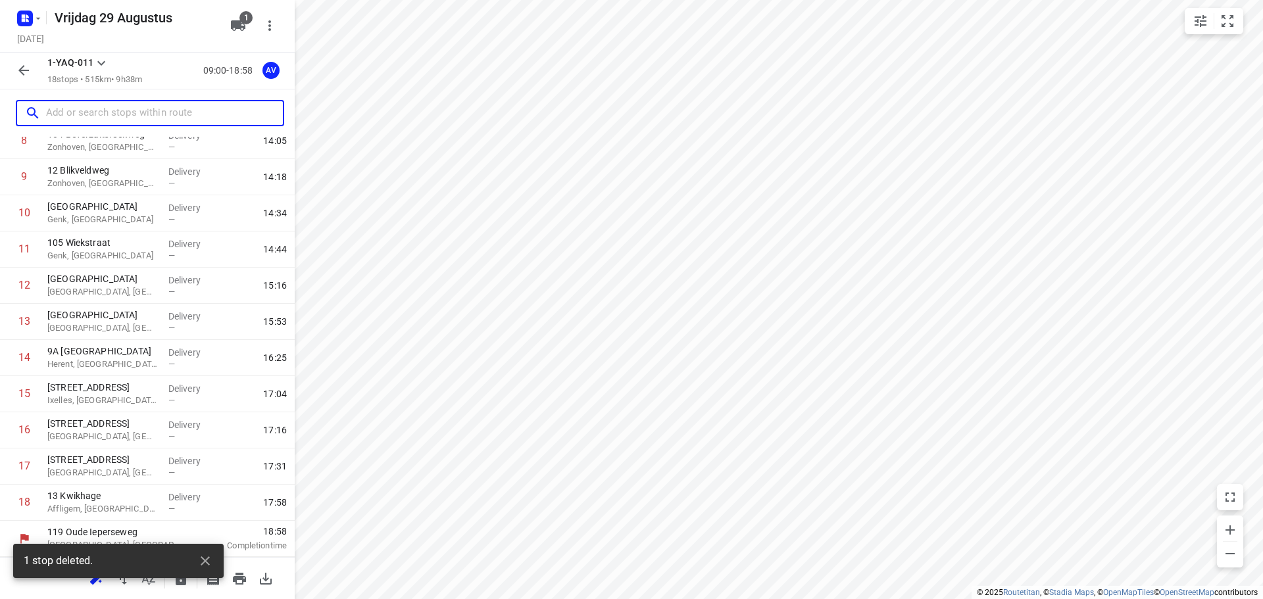
click at [131, 119] on input "text" at bounding box center [164, 113] width 237 height 20
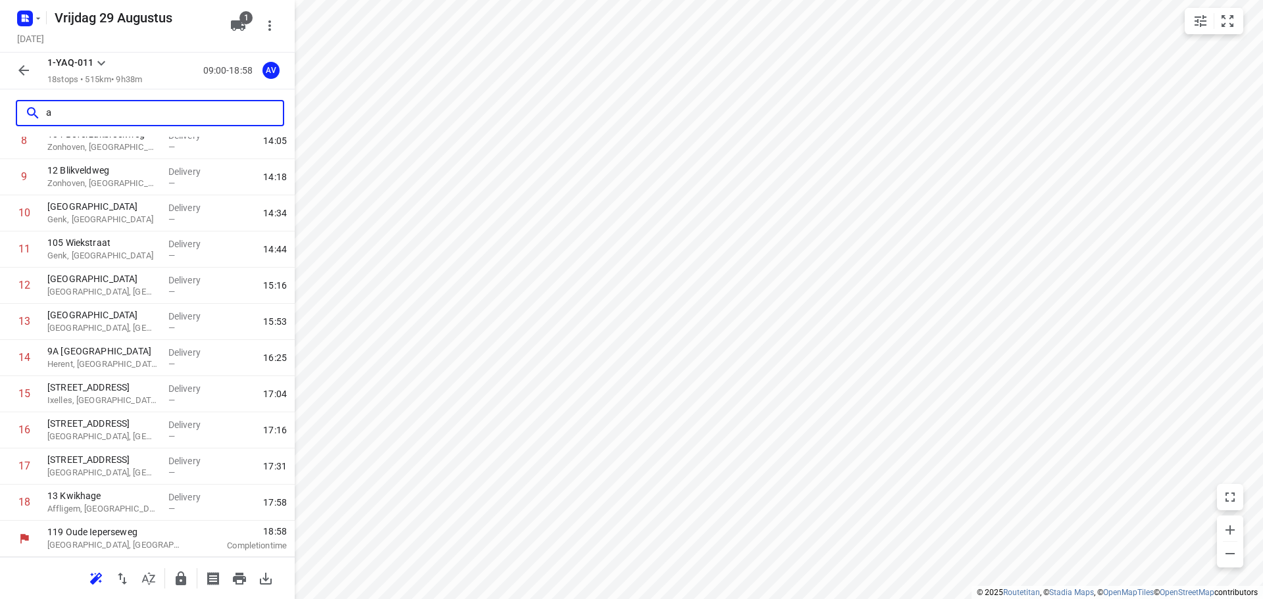
scroll to position [0, 0]
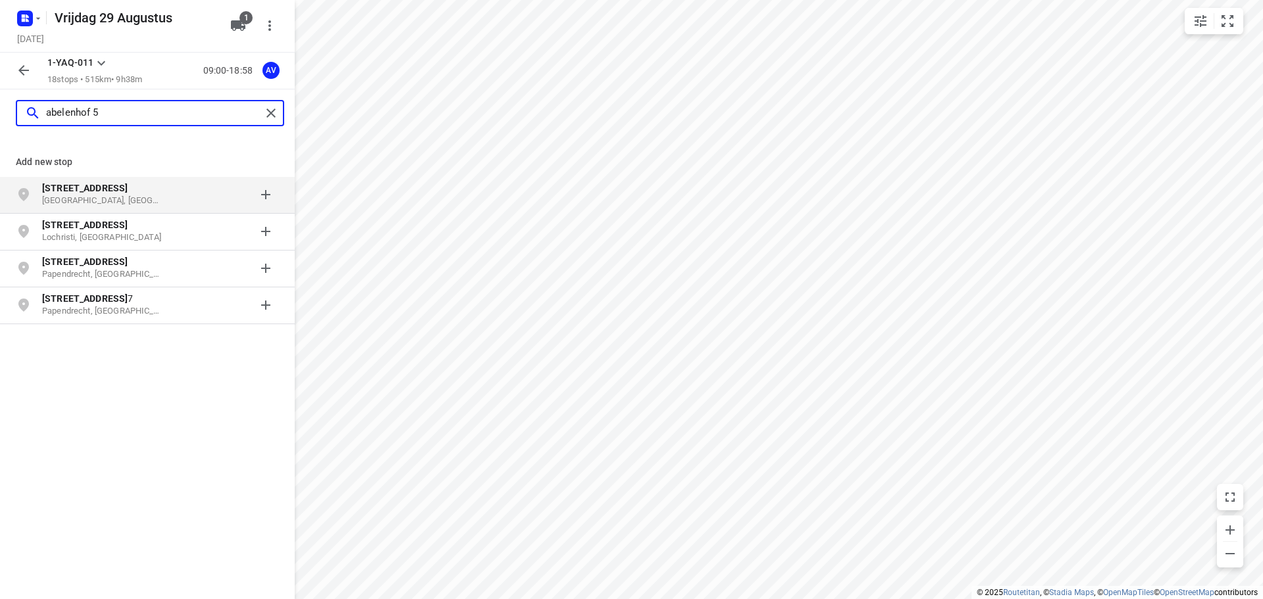
type input "abelenhof 5"
click at [124, 189] on p "[STREET_ADDRESS]" at bounding box center [102, 188] width 121 height 13
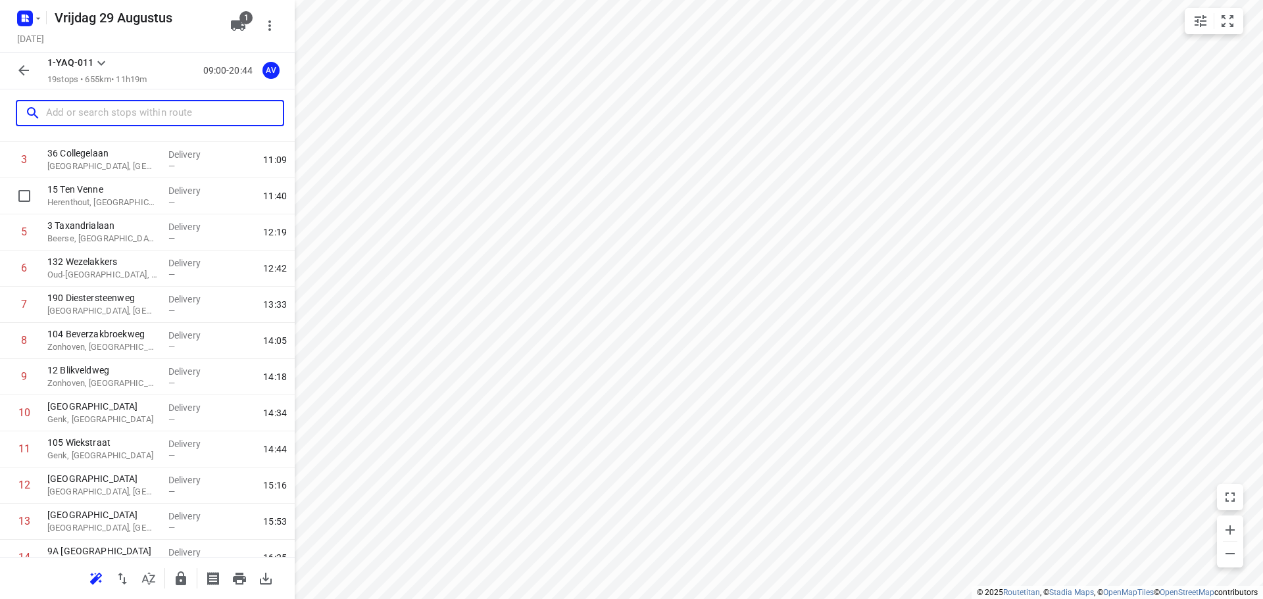
scroll to position [369, 0]
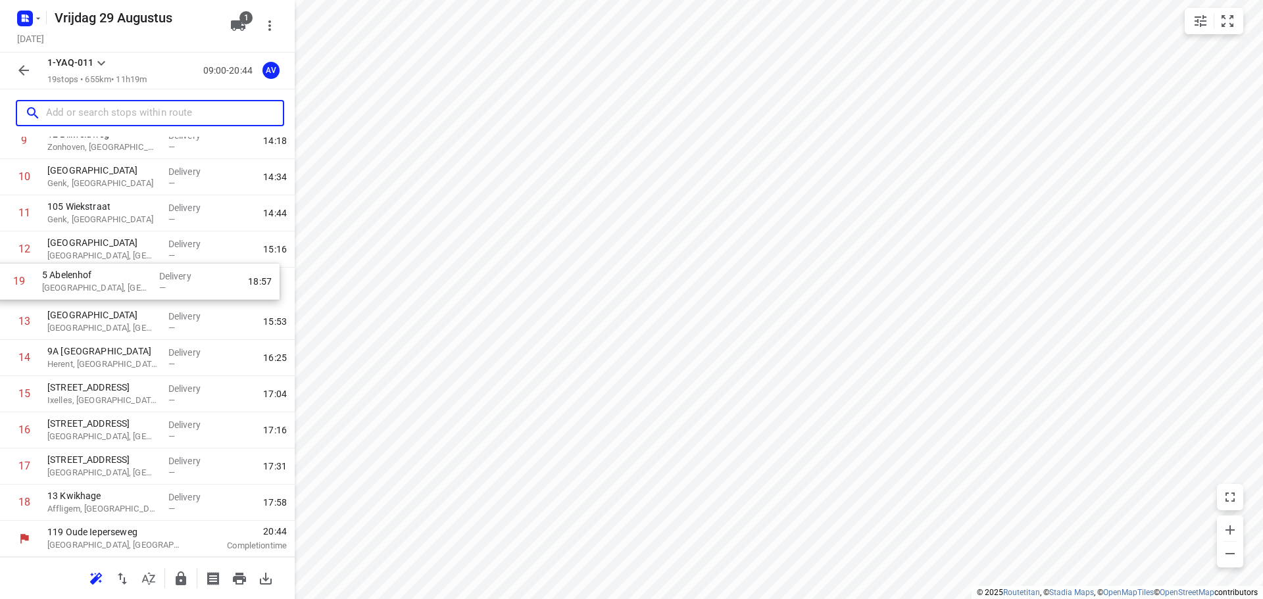
drag, startPoint x: 7, startPoint y: 506, endPoint x: 2, endPoint y: 280, distance: 226.3
click at [2, 280] on div "1 283 [GEOGRAPHIC_DATA], [GEOGRAPHIC_DATA] Delivery — 09:15 2 20D Schouwvegerss…" at bounding box center [147, 177] width 295 height 687
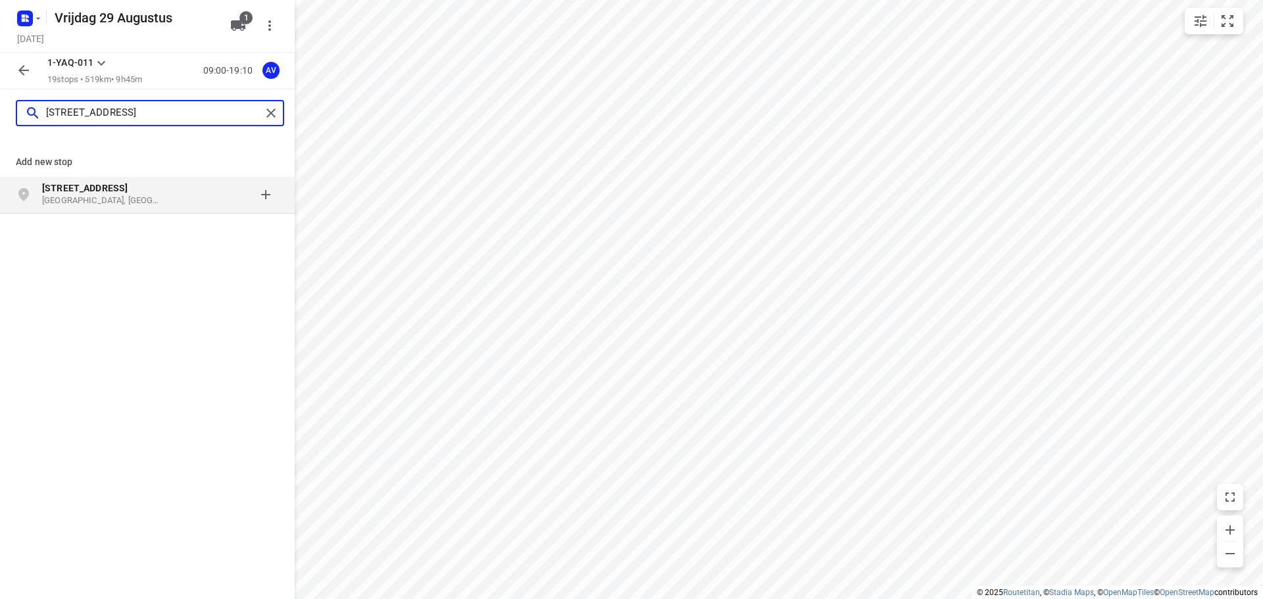
type input "[STREET_ADDRESS]"
click at [132, 201] on p "[GEOGRAPHIC_DATA], [GEOGRAPHIC_DATA]" at bounding box center [102, 201] width 121 height 12
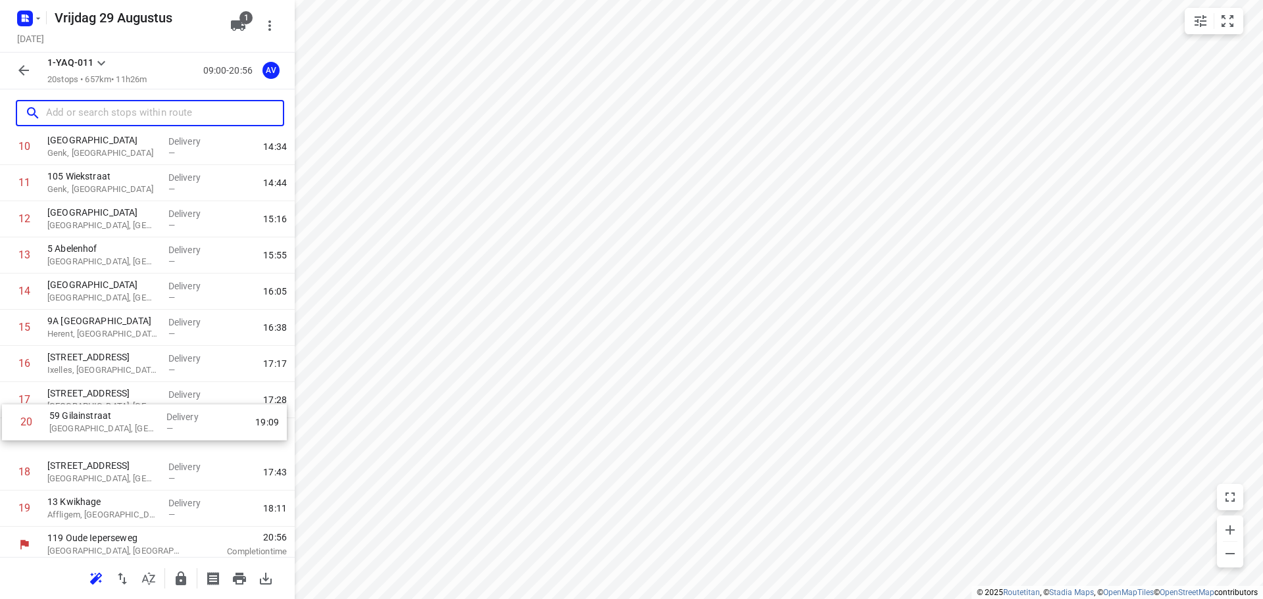
scroll to position [401, 0]
drag, startPoint x: 5, startPoint y: 518, endPoint x: 12, endPoint y: 293, distance: 225.1
click at [12, 293] on div "1 283 [GEOGRAPHIC_DATA], [GEOGRAPHIC_DATA] Delivery — 09:15 2 20D Schouwvegerss…" at bounding box center [147, 164] width 295 height 724
drag, startPoint x: 6, startPoint y: 332, endPoint x: 5, endPoint y: 257, distance: 75.0
click at [5, 257] on div "1 283 [GEOGRAPHIC_DATA], [GEOGRAPHIC_DATA] Delivery — 09:15 2 20D Schouwvegerss…" at bounding box center [147, 164] width 295 height 724
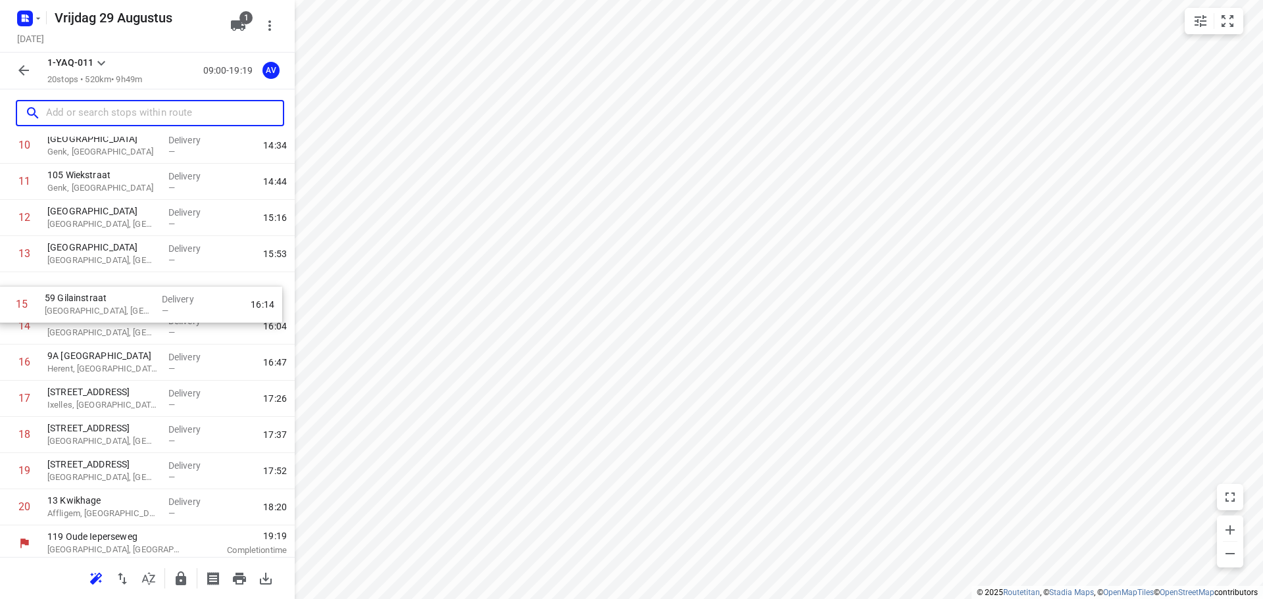
drag, startPoint x: 8, startPoint y: 328, endPoint x: 4, endPoint y: 292, distance: 35.7
click at [4, 293] on div "1 283 [GEOGRAPHIC_DATA], [GEOGRAPHIC_DATA] Delivery — 09:15 2 20D Schouwvegerss…" at bounding box center [147, 164] width 295 height 724
drag, startPoint x: 6, startPoint y: 325, endPoint x: 6, endPoint y: 245, distance: 80.2
click at [6, 245] on div "1 283 [GEOGRAPHIC_DATA], [GEOGRAPHIC_DATA] Delivery — 09:15 2 20D Schouwvegerss…" at bounding box center [147, 164] width 295 height 724
drag, startPoint x: 5, startPoint y: 329, endPoint x: 1, endPoint y: 294, distance: 35.2
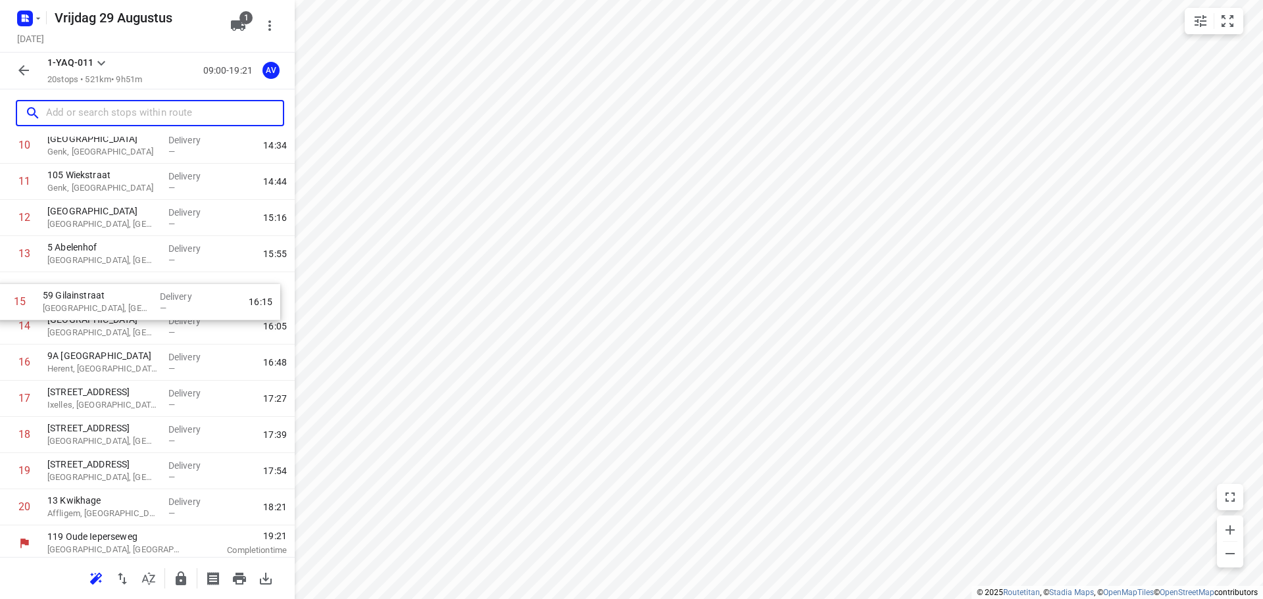
click at [1, 294] on div "1 283 [GEOGRAPHIC_DATA], [GEOGRAPHIC_DATA] Delivery — 09:15 2 20D Schouwvegerss…" at bounding box center [147, 164] width 295 height 724
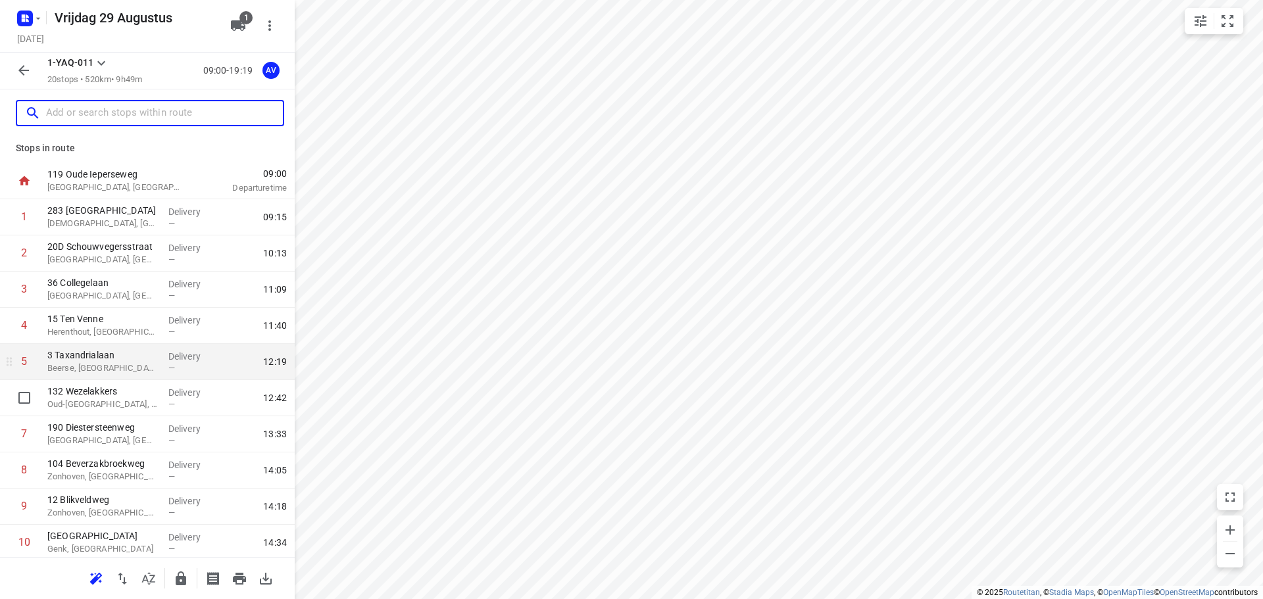
scroll to position [0, 0]
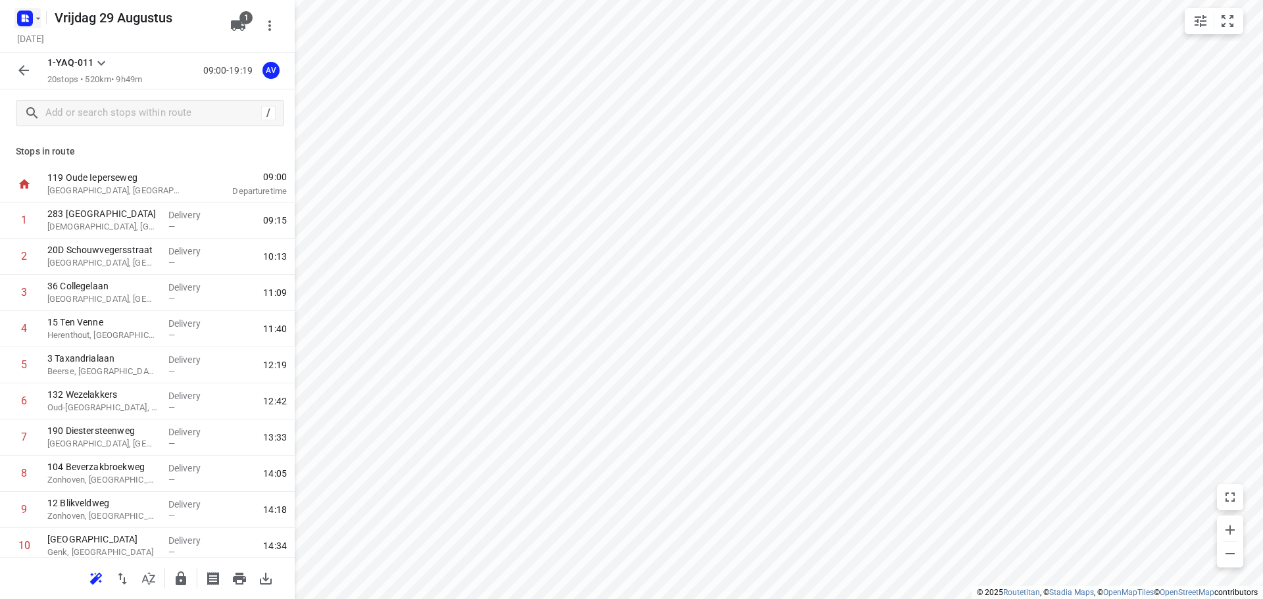
click at [30, 19] on rect "button" at bounding box center [25, 19] width 16 height 16
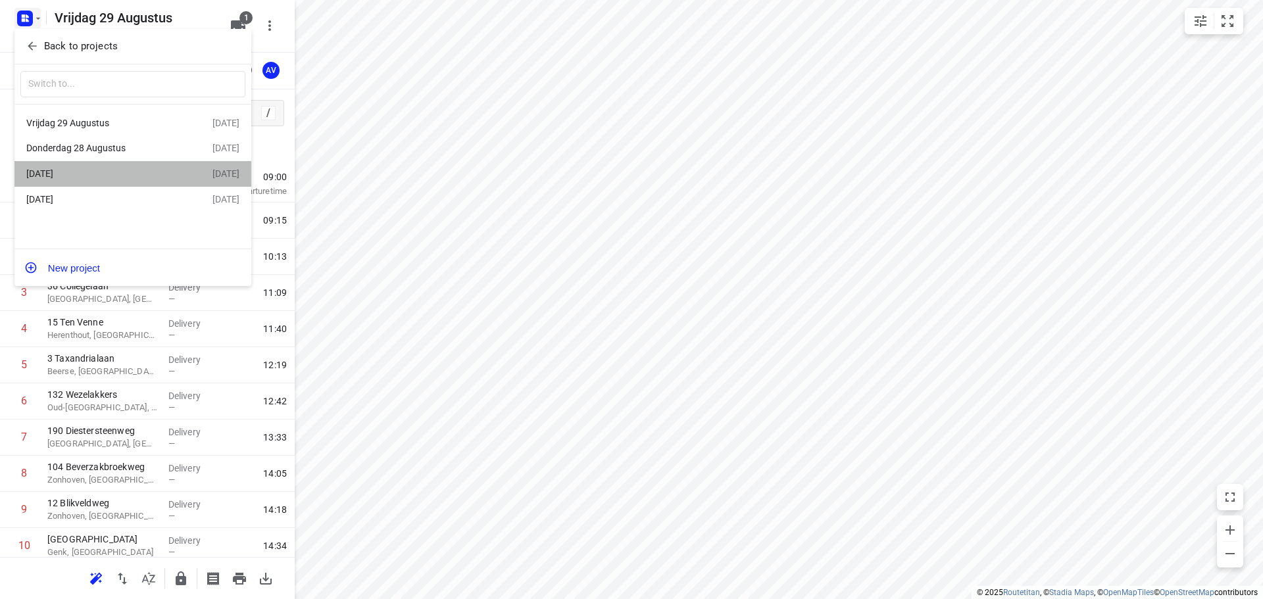
click at [112, 176] on div "[DATE]" at bounding box center [101, 173] width 151 height 11
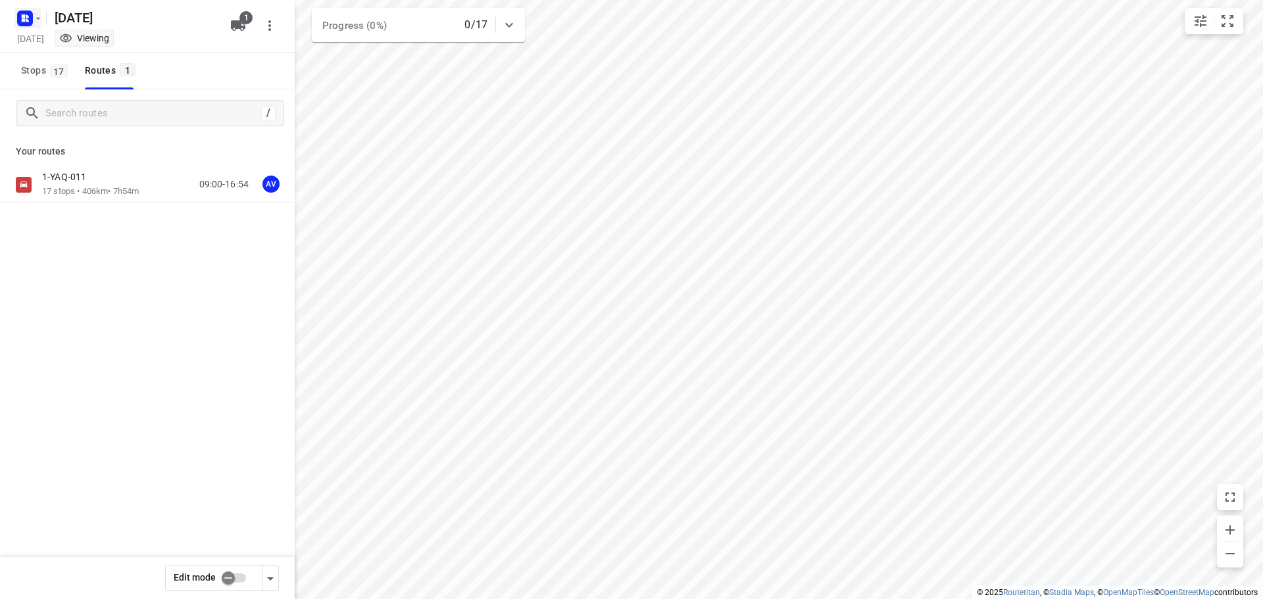
click at [35, 22] on icon "button" at bounding box center [38, 18] width 11 height 11
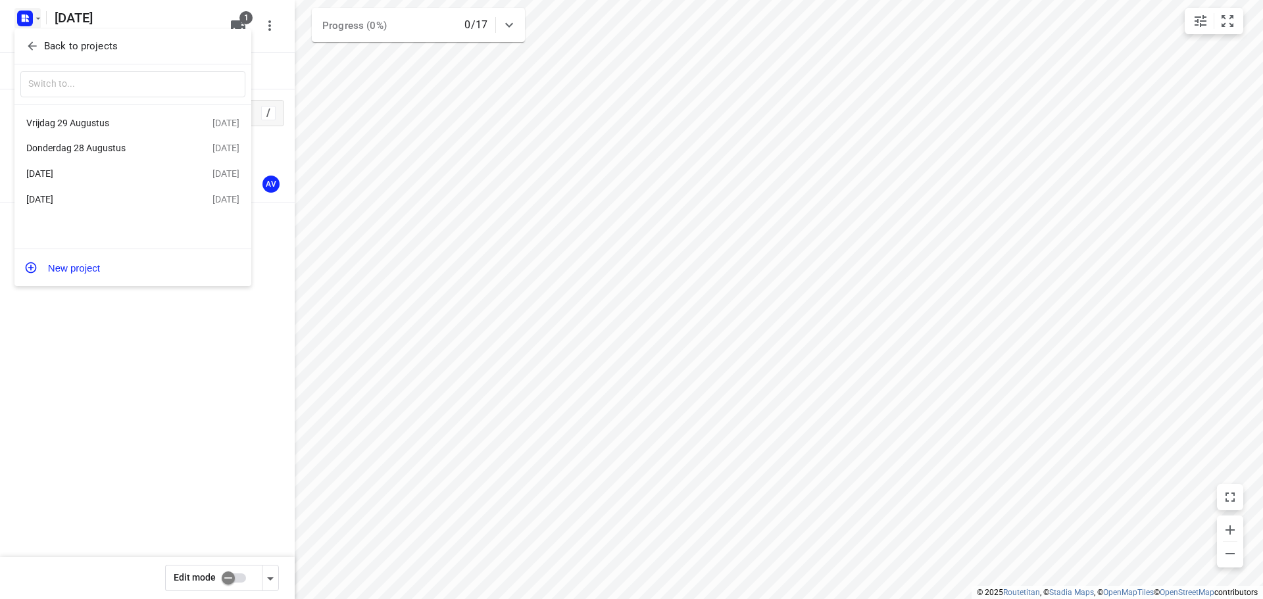
click at [132, 193] on div "[DATE]" at bounding box center [119, 199] width 186 height 16
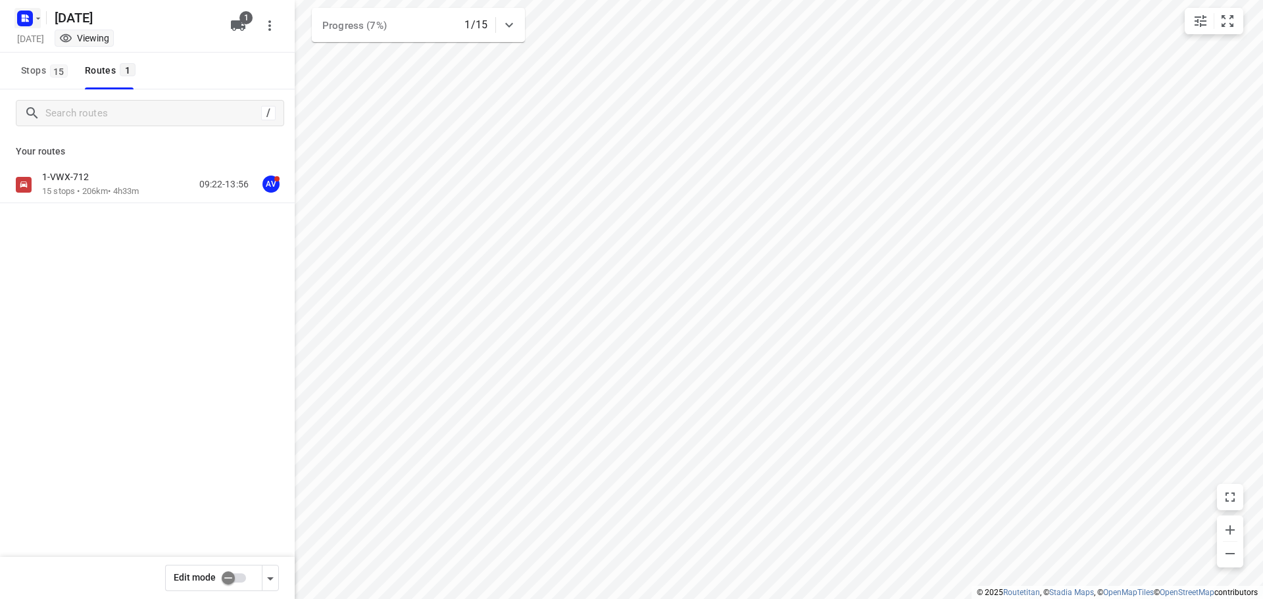
click at [30, 14] on rect "button" at bounding box center [25, 19] width 16 height 16
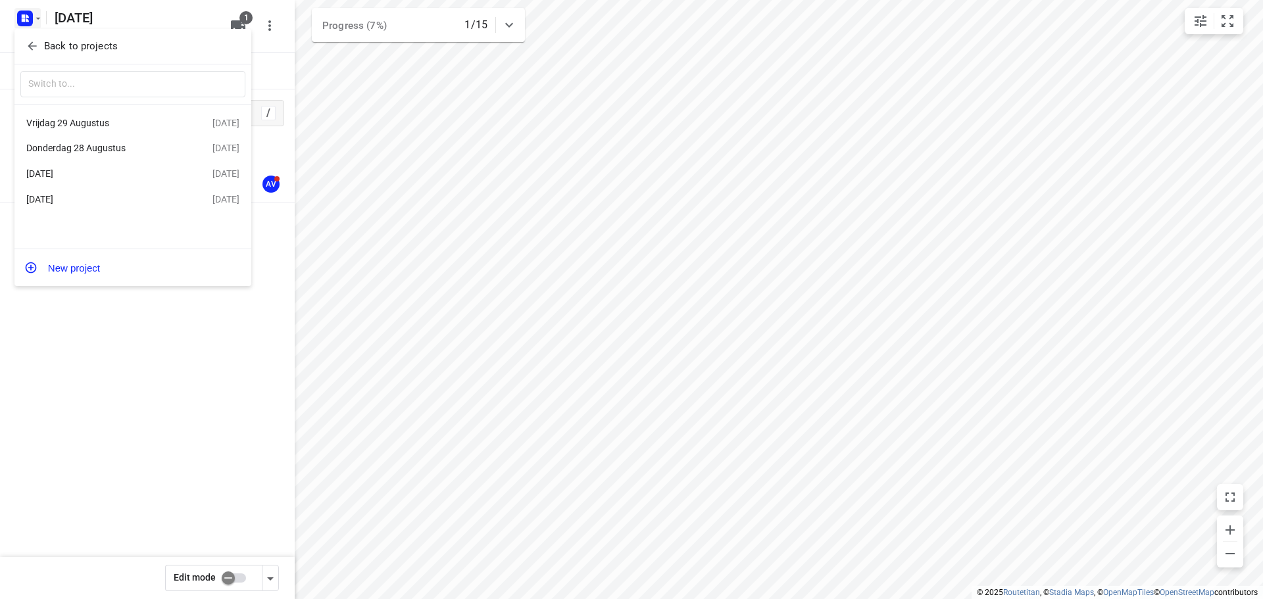
click at [120, 151] on div "Donderdag 28 Augustus" at bounding box center [101, 148] width 151 height 11
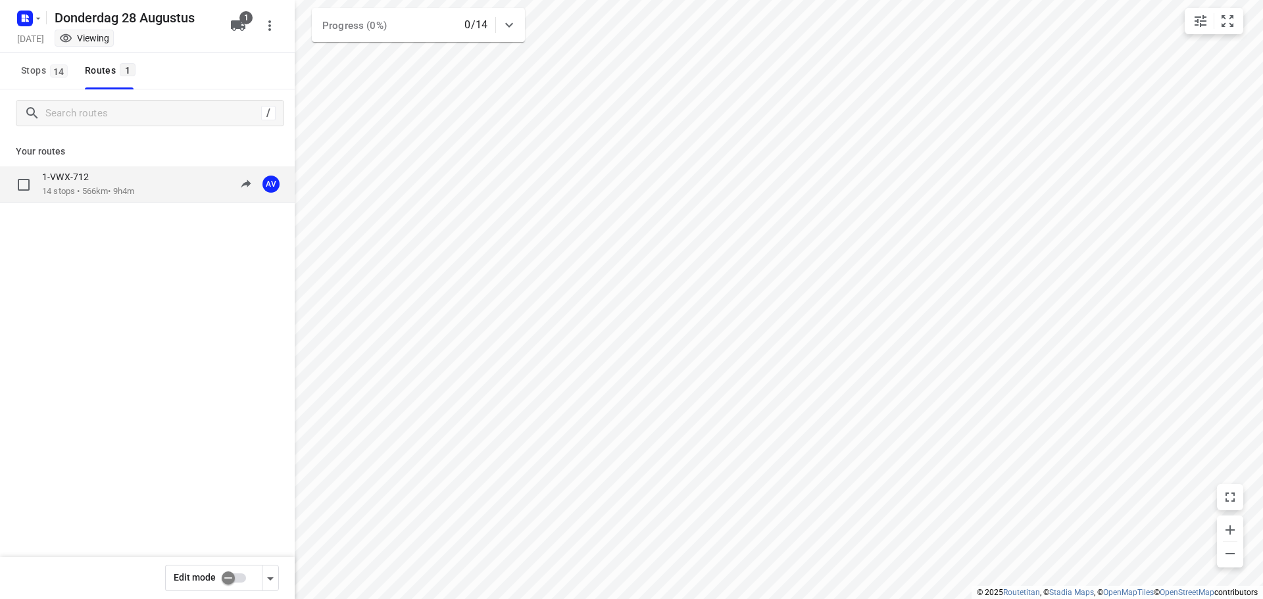
click at [143, 187] on div "1-VWX-712 14 stops • 566km • 9h4m 09:00-18:04 AV" at bounding box center [168, 184] width 253 height 27
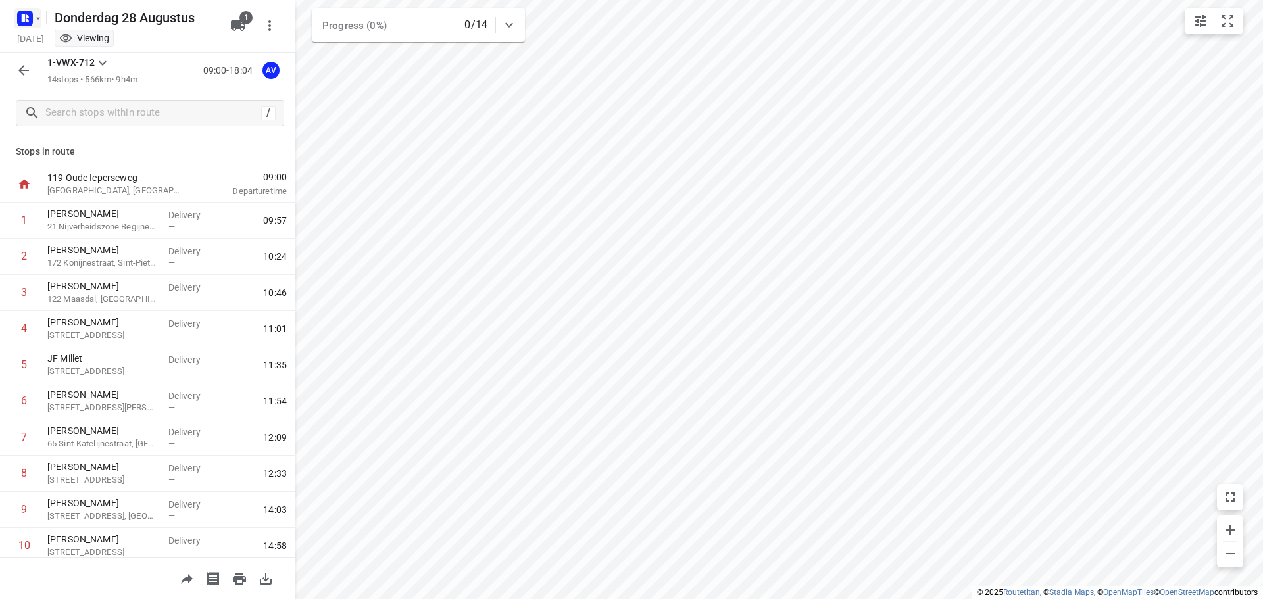
click at [30, 14] on rect "button" at bounding box center [25, 19] width 16 height 16
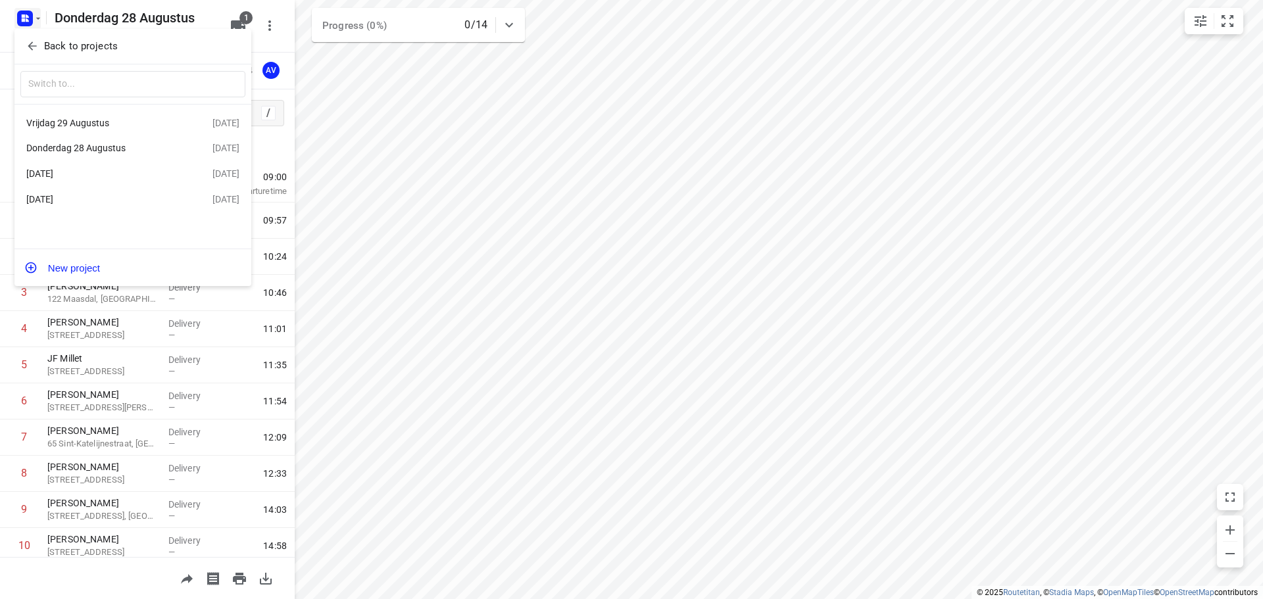
click at [124, 128] on div "Vrijdag 29 Augustus" at bounding box center [101, 123] width 151 height 11
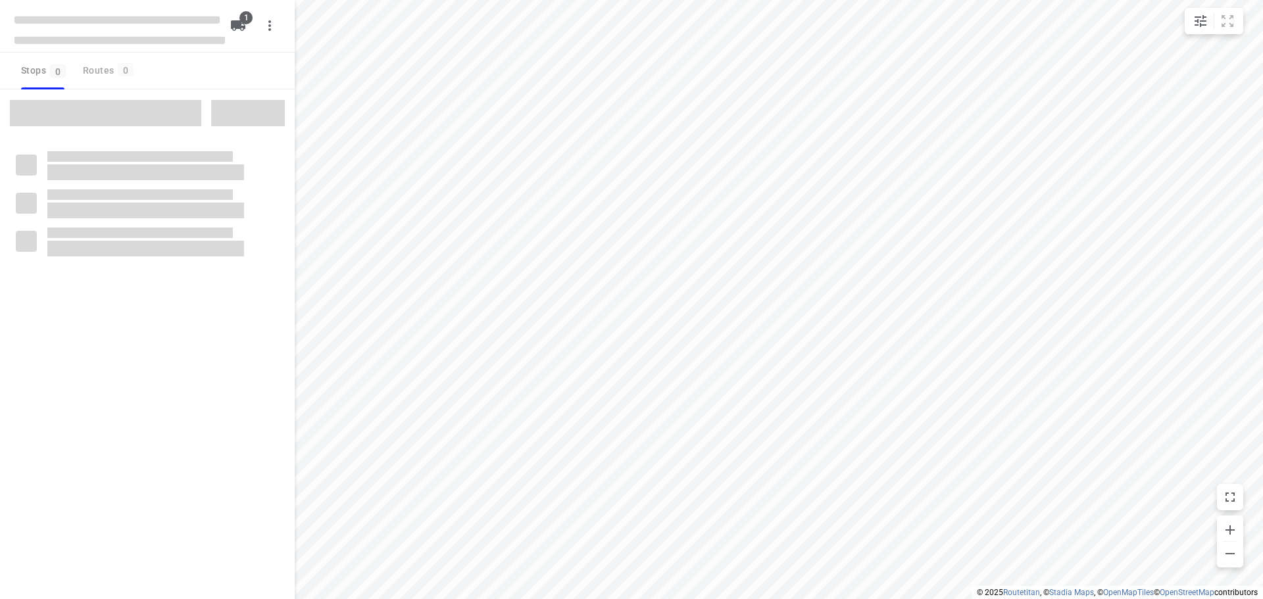
type input "distance"
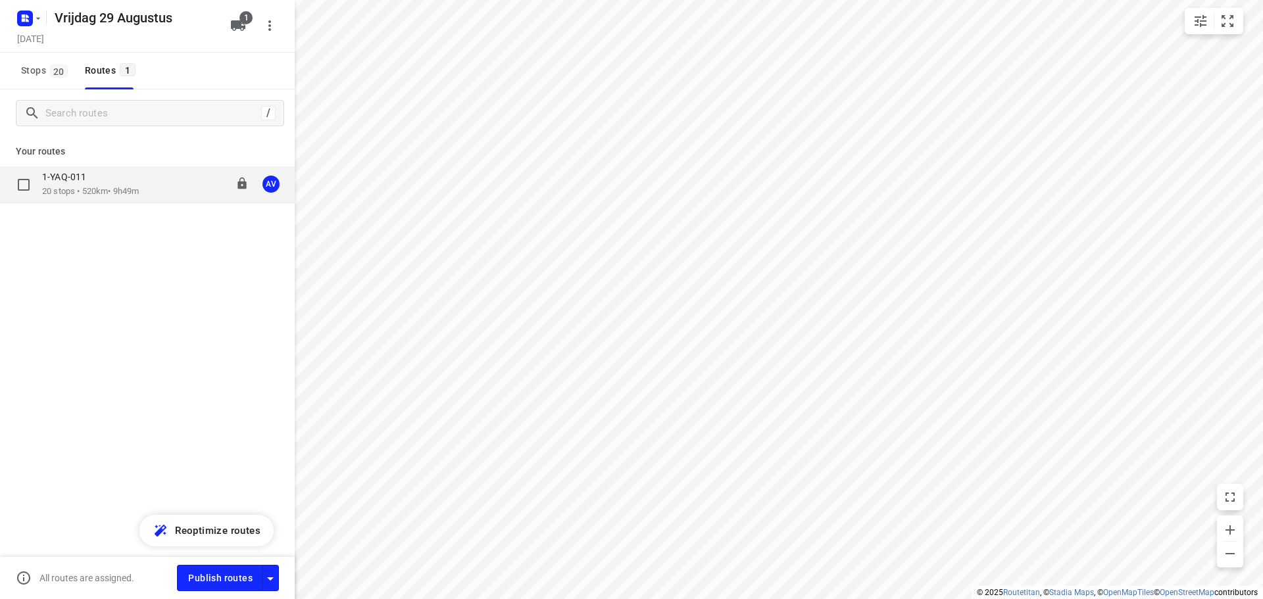
click at [160, 182] on div "1-YAQ-011 20 stops • 520km • 9h49m 09:00-19:19 AV" at bounding box center [168, 184] width 253 height 27
